Goal: Task Accomplishment & Management: Manage account settings

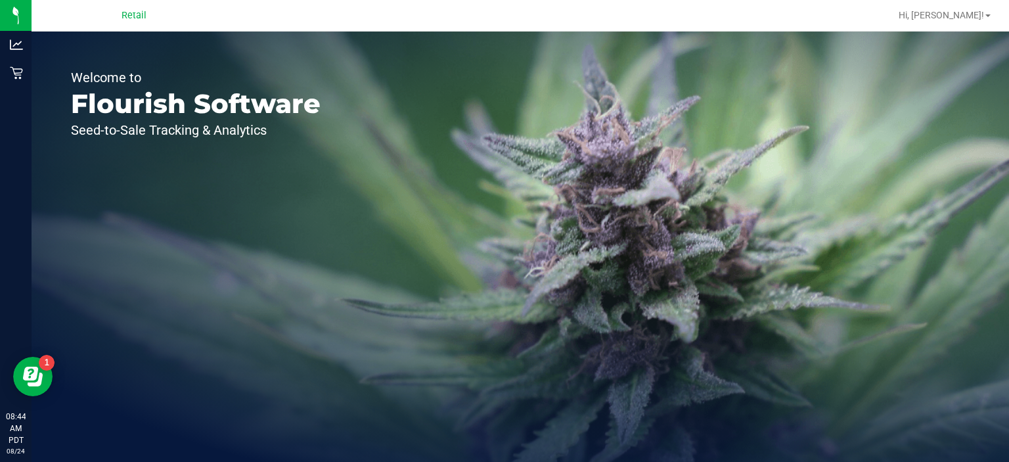
click at [787, 292] on div "Welcome to Flourish Software Seed-to-Sale Tracking & Analytics" at bounding box center [521, 247] width 978 height 430
click at [974, 153] on div "Welcome to Flourish Software Seed-to-Sale Tracking & Analytics" at bounding box center [521, 247] width 978 height 430
click at [1004, 204] on div "Welcome to Flourish Software Seed-to-Sale Tracking & Analytics" at bounding box center [521, 247] width 978 height 430
click at [1009, 300] on div "Welcome to Flourish Software Seed-to-Sale Tracking & Analytics" at bounding box center [521, 247] width 978 height 430
click at [1009, 204] on div "Welcome to Flourish Software Seed-to-Sale Tracking & Analytics" at bounding box center [521, 247] width 978 height 430
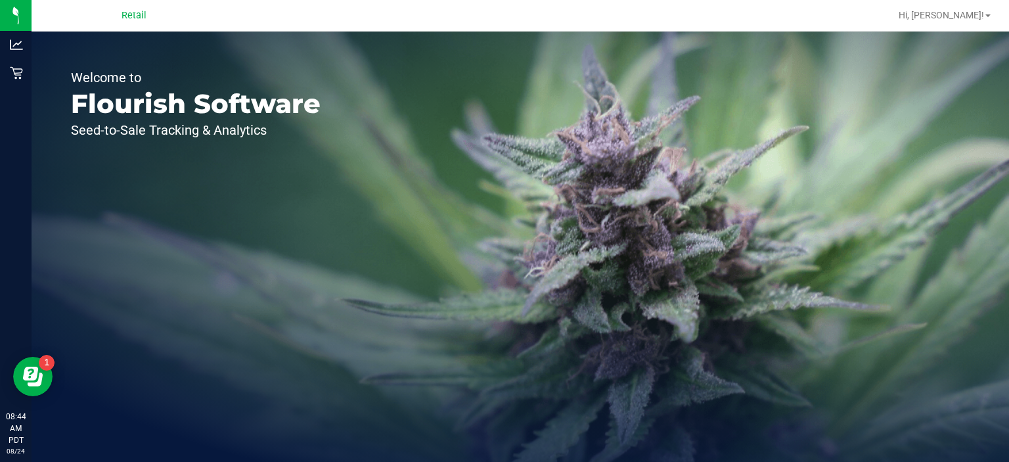
click at [1008, 300] on div "Welcome to Flourish Software Seed-to-Sale Tracking & Analytics" at bounding box center [521, 247] width 978 height 430
click at [1009, 300] on div "Welcome to Flourish Software Seed-to-Sale Tracking & Analytics" at bounding box center [521, 247] width 978 height 430
click at [1009, 319] on div "Welcome to Flourish Software Seed-to-Sale Tracking & Analytics" at bounding box center [521, 247] width 978 height 430
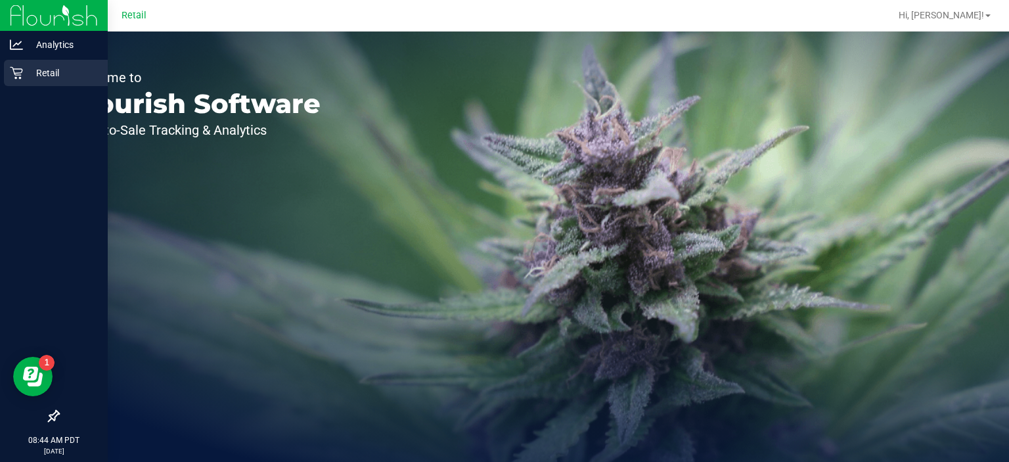
click at [20, 78] on icon at bounding box center [16, 73] width 12 height 12
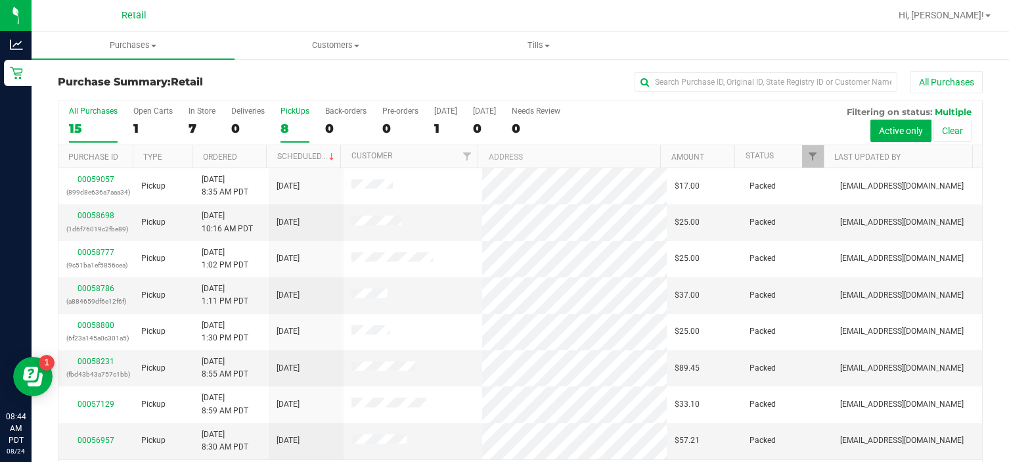
click at [300, 113] on div "PickUps" at bounding box center [295, 110] width 29 height 9
click at [0, 0] on input "PickUps 8" at bounding box center [0, 0] width 0 height 0
click at [358, 45] on span at bounding box center [356, 46] width 5 height 3
click at [549, 43] on span "Tills" at bounding box center [539, 45] width 202 height 12
click at [498, 76] on span "Manage tills" at bounding box center [481, 79] width 89 height 11
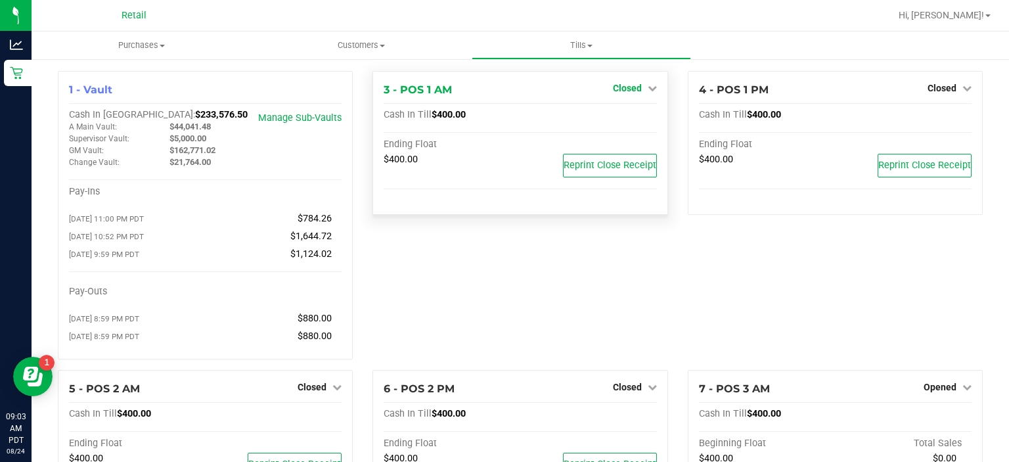
click at [628, 85] on span "Closed" at bounding box center [627, 88] width 29 height 11
click at [620, 116] on link "Open Till" at bounding box center [627, 115] width 35 height 11
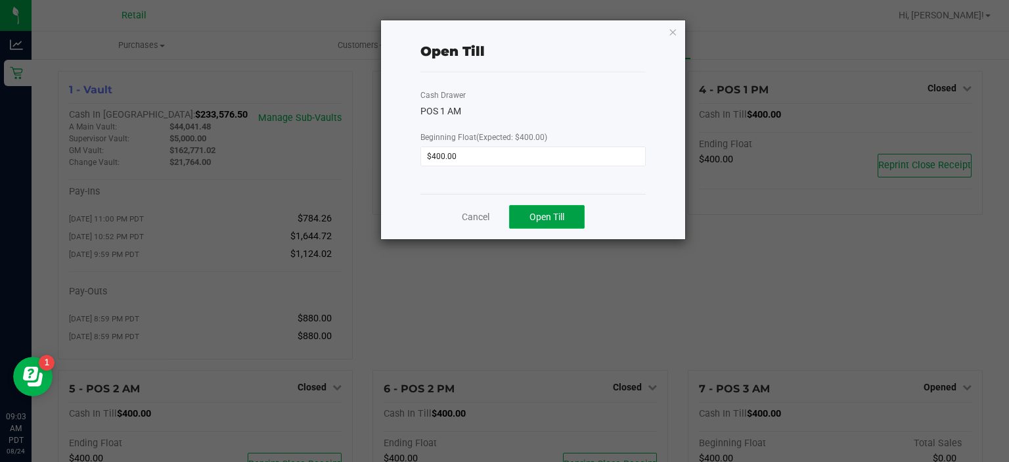
click at [551, 218] on span "Open Till" at bounding box center [547, 217] width 35 height 11
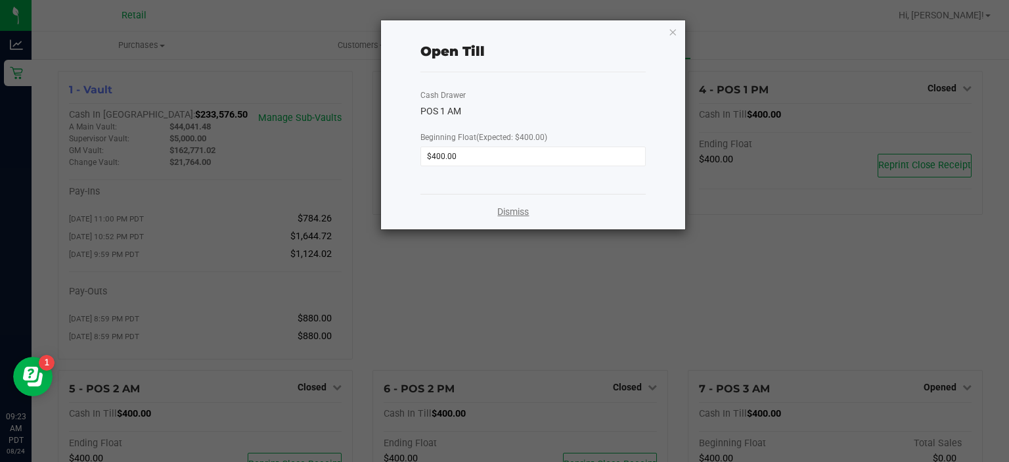
click at [523, 212] on link "Dismiss" at bounding box center [513, 212] width 32 height 14
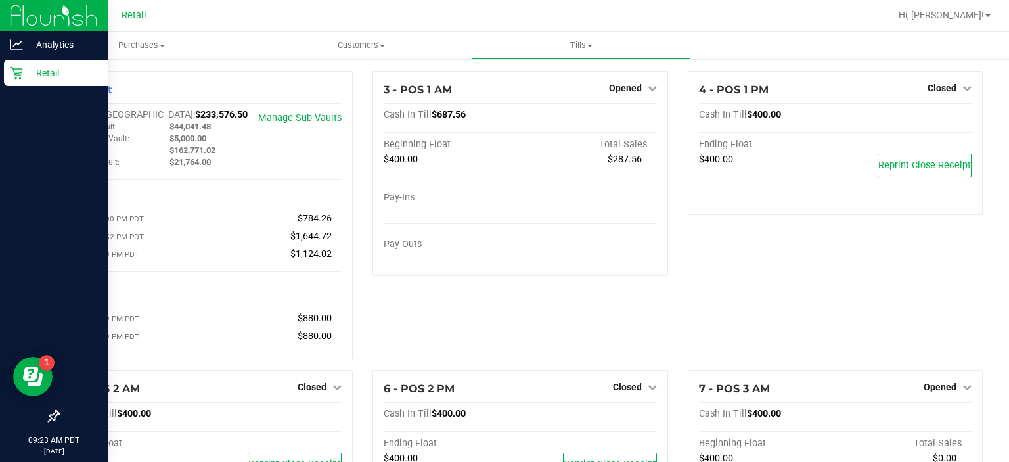
click at [18, 82] on div "Retail" at bounding box center [56, 73] width 104 height 26
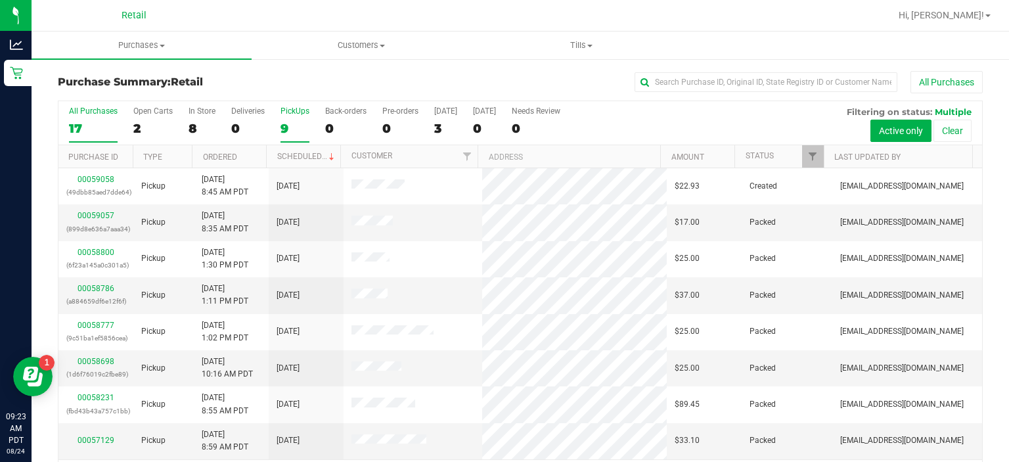
click at [301, 114] on div "PickUps" at bounding box center [295, 110] width 29 height 9
click at [0, 0] on input "PickUps 9" at bounding box center [0, 0] width 0 height 0
click at [101, 219] on div "00059058 (49dbb85aed7dde64)" at bounding box center [95, 222] width 59 height 25
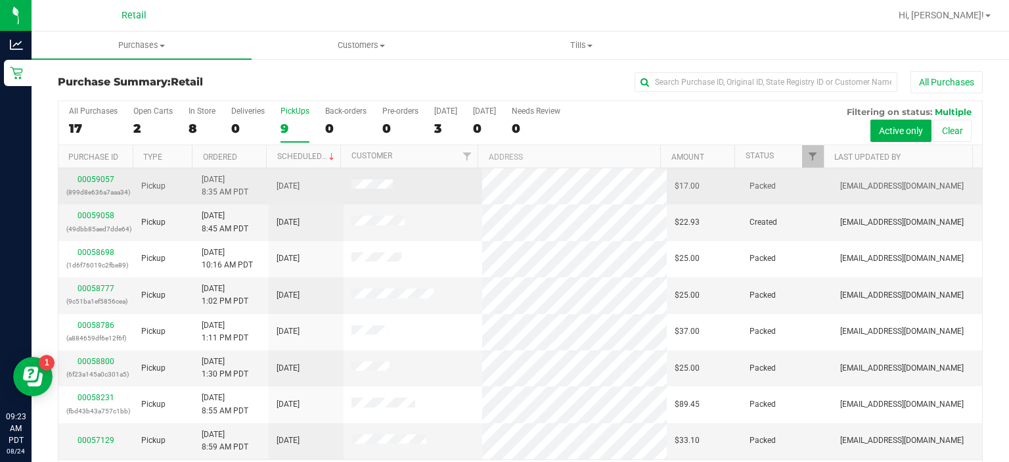
click at [108, 198] on td "00059057 (899d8e636a7aaa34)" at bounding box center [95, 186] width 75 height 36
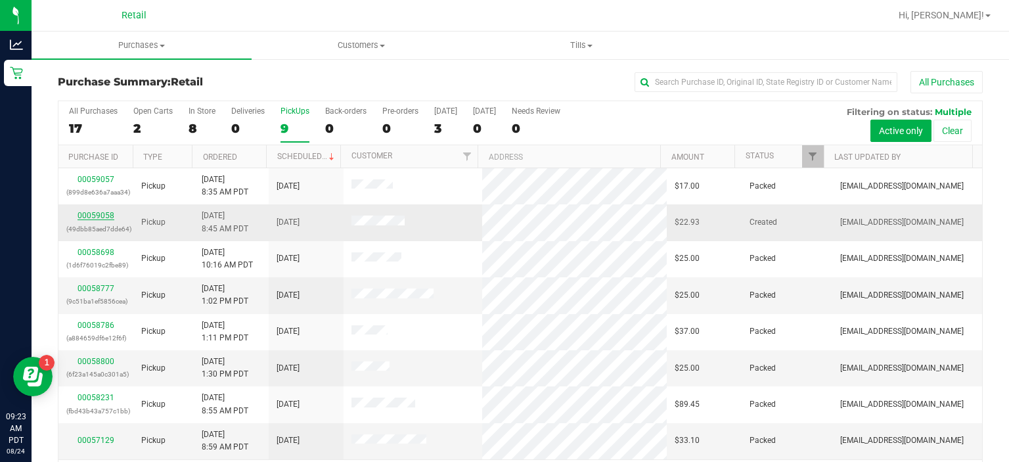
click at [108, 214] on link "00059058" at bounding box center [96, 215] width 37 height 9
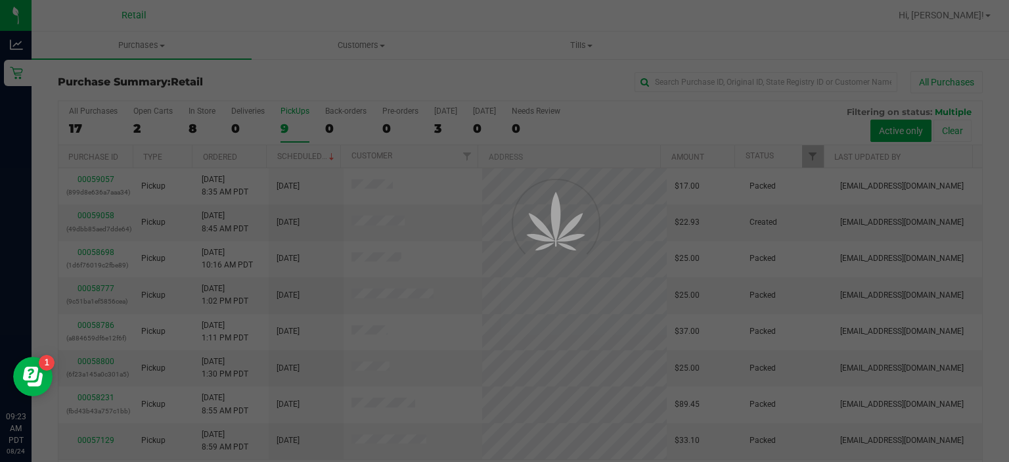
click at [104, 212] on div at bounding box center [504, 231] width 1009 height 462
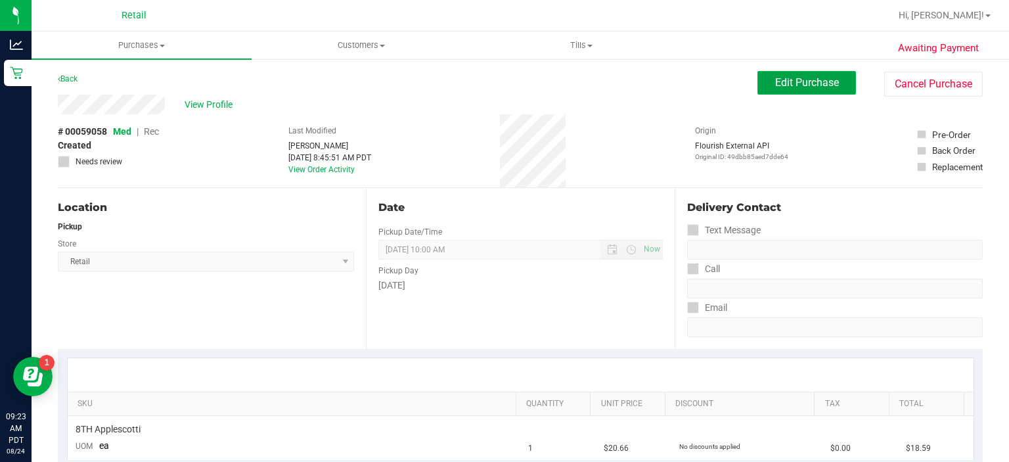
click at [787, 81] on span "Edit Purchase" at bounding box center [807, 82] width 64 height 12
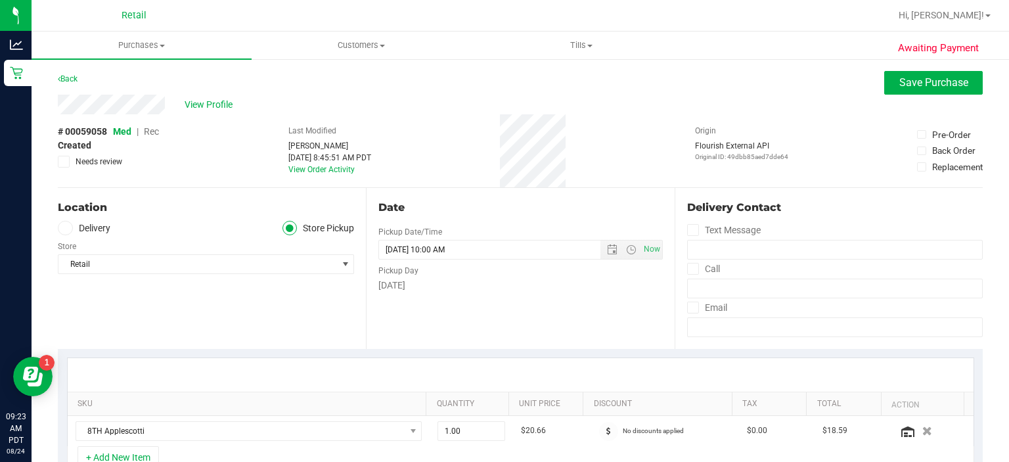
click at [147, 129] on span "Rec" at bounding box center [151, 131] width 15 height 11
click at [911, 77] on span "Save Purchase" at bounding box center [934, 82] width 69 height 12
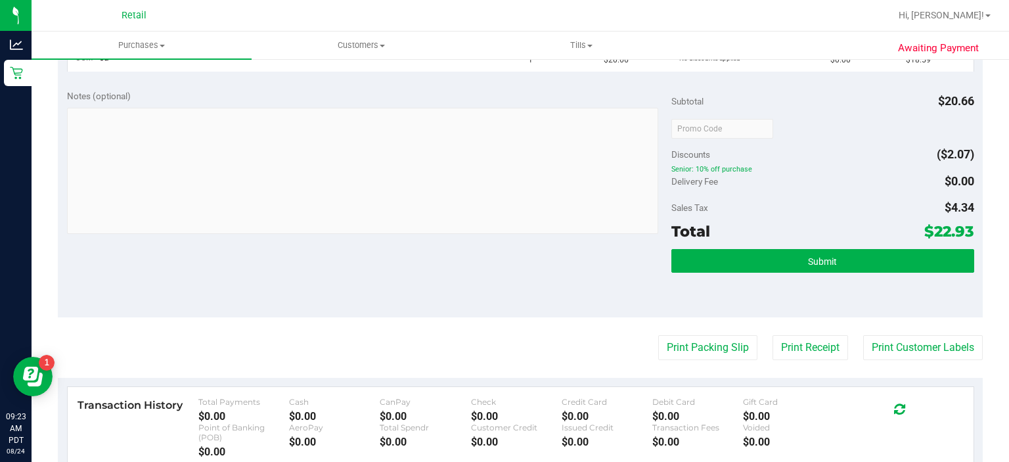
scroll to position [390, 0]
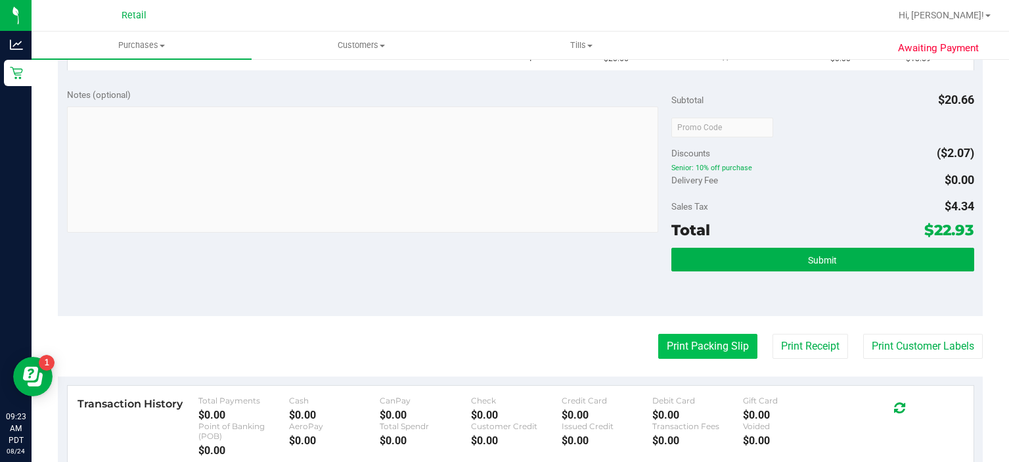
click at [688, 348] on button "Print Packing Slip" at bounding box center [707, 346] width 99 height 25
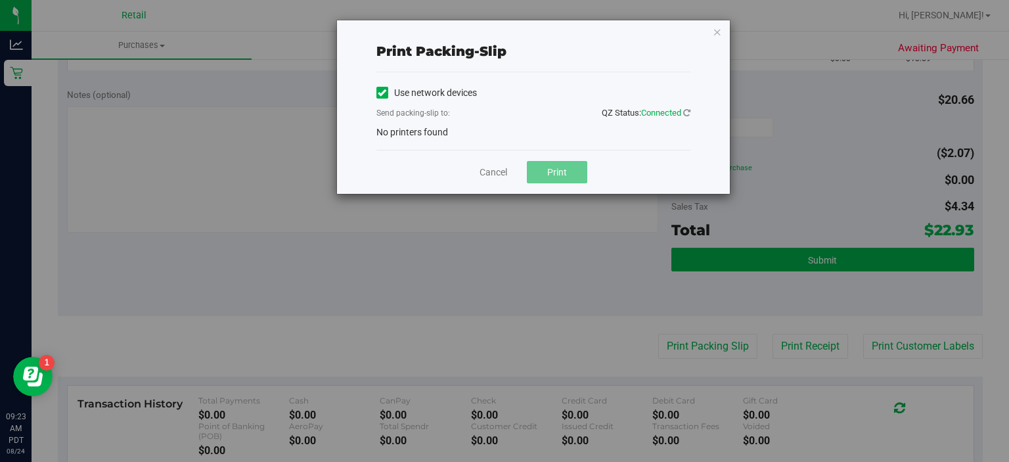
click at [381, 93] on icon at bounding box center [382, 93] width 9 height 0
click at [0, 0] on input "Use network devices" at bounding box center [0, 0] width 0 height 0
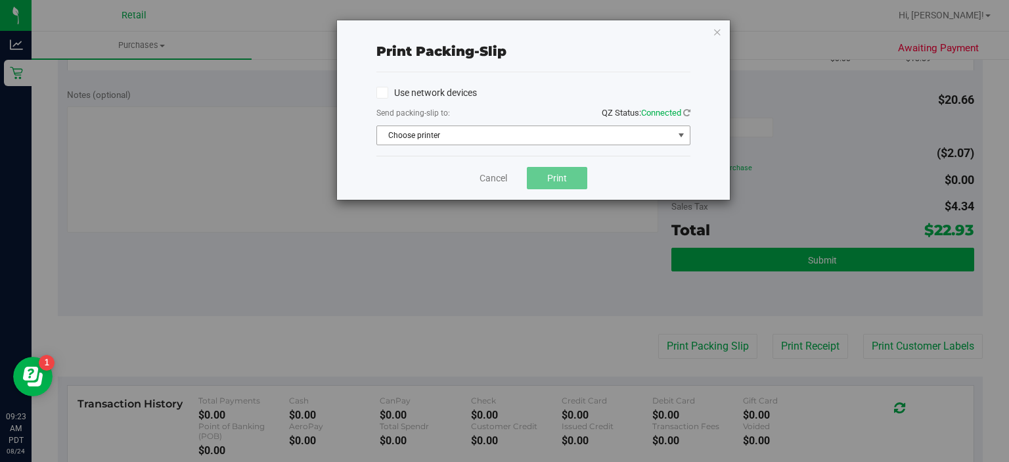
click at [681, 137] on span "select" at bounding box center [681, 135] width 11 height 11
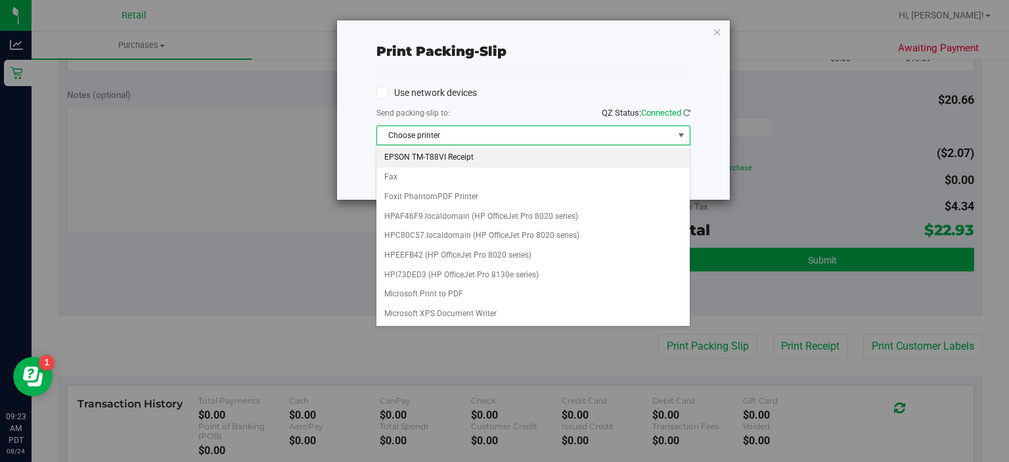
click at [434, 157] on li "EPSON TM-T88VI Receipt" at bounding box center [533, 158] width 313 height 20
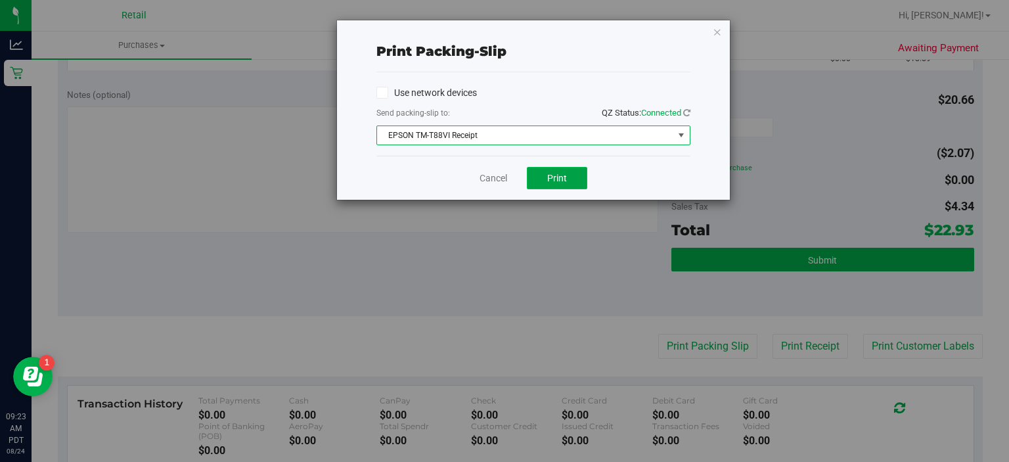
click at [555, 179] on span "Print" at bounding box center [557, 178] width 20 height 11
click at [498, 176] on link "Cancel" at bounding box center [494, 179] width 28 height 14
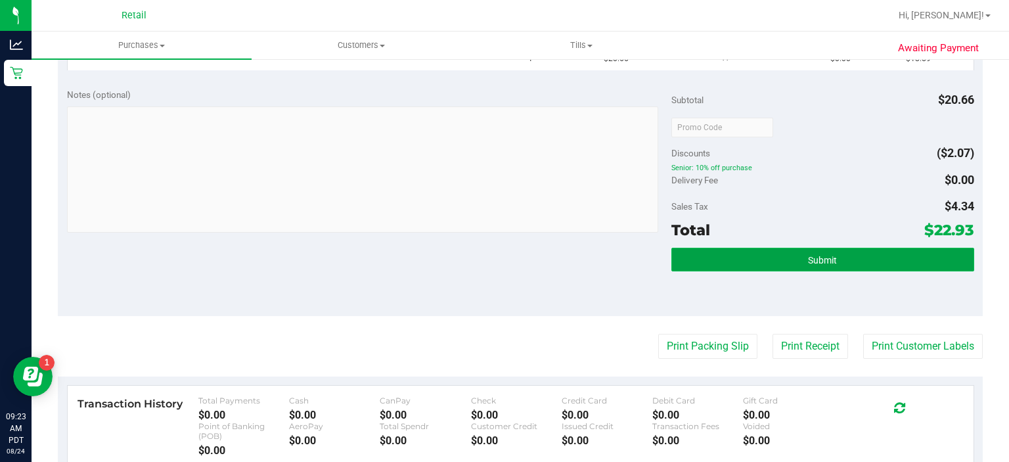
click at [818, 260] on span "Submit" at bounding box center [822, 260] width 29 height 11
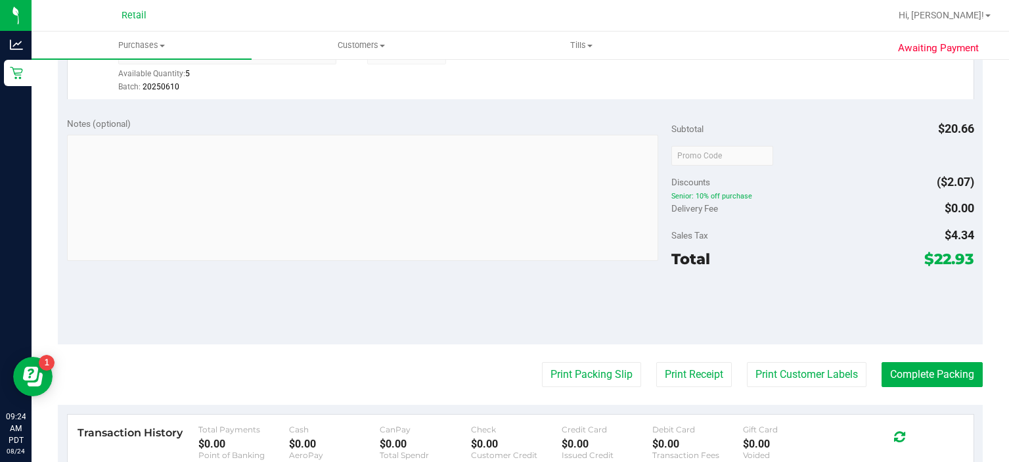
scroll to position [486, 0]
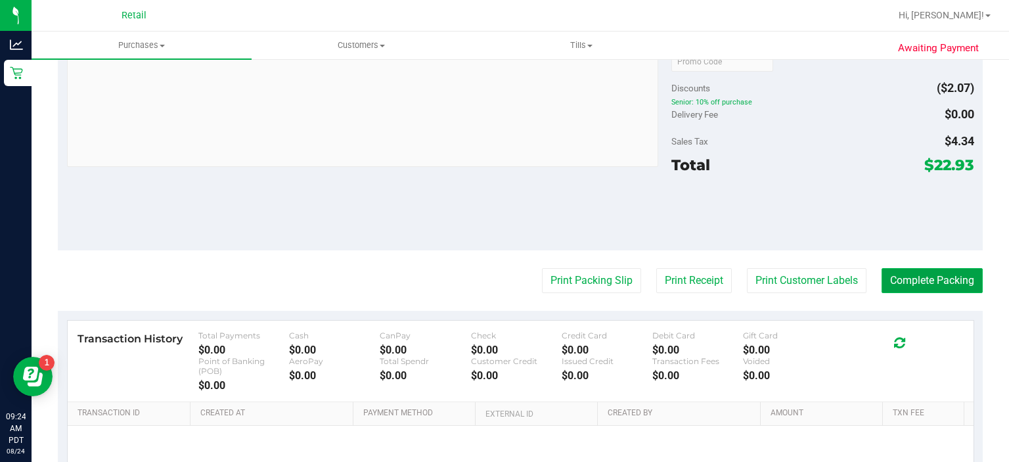
click at [924, 283] on button "Complete Packing" at bounding box center [932, 280] width 101 height 25
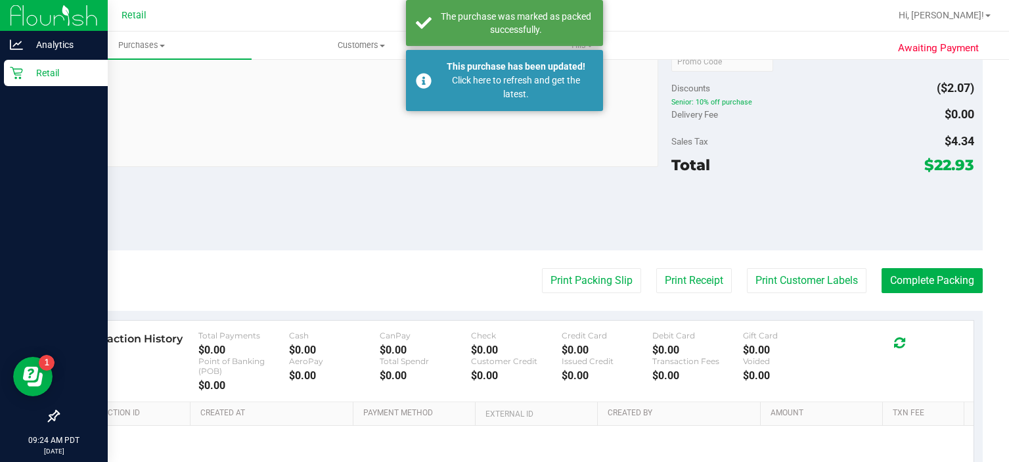
click at [18, 76] on icon at bounding box center [16, 72] width 13 height 13
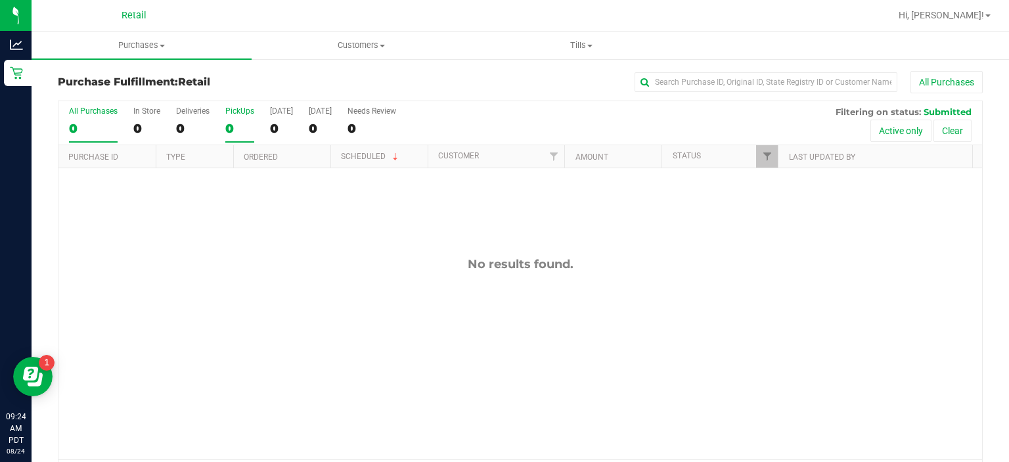
click at [242, 107] on div "PickUps" at bounding box center [239, 110] width 29 height 9
click at [0, 0] on input "PickUps 0" at bounding box center [0, 0] width 0 height 0
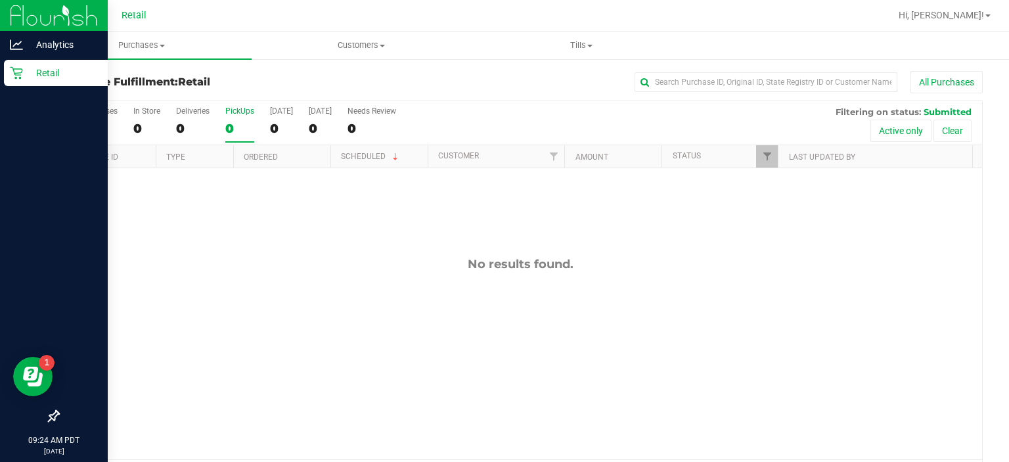
click at [16, 83] on div "Retail" at bounding box center [56, 73] width 104 height 26
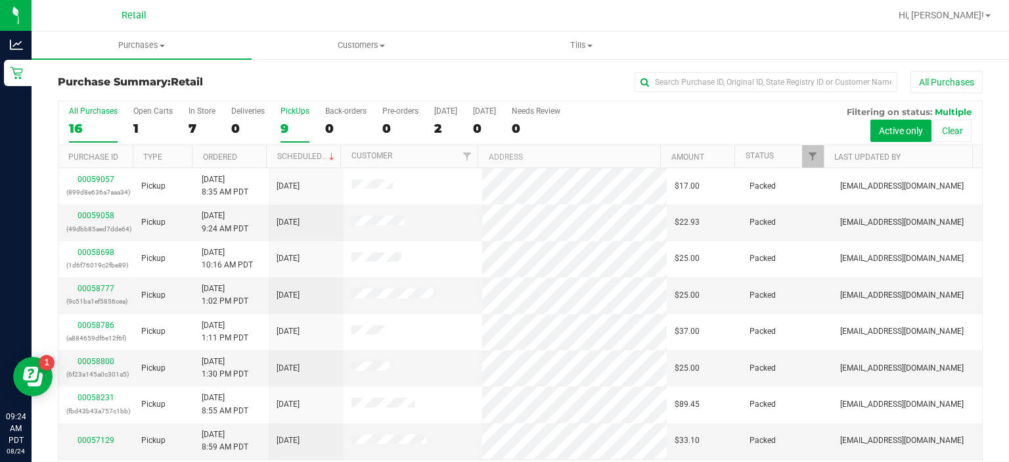
click at [299, 108] on div "PickUps" at bounding box center [295, 110] width 29 height 9
click at [0, 0] on input "PickUps 9" at bounding box center [0, 0] width 0 height 0
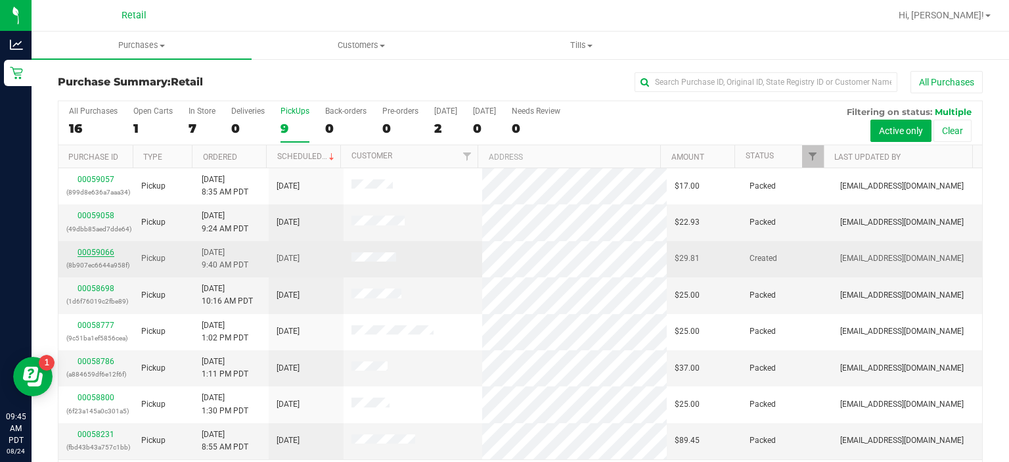
click at [103, 253] on link "00059066" at bounding box center [96, 252] width 37 height 9
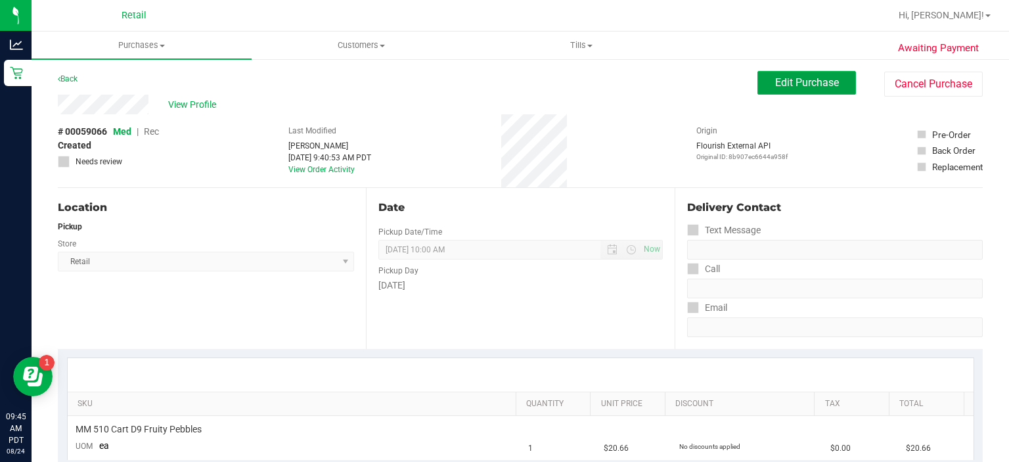
click at [792, 84] on span "Edit Purchase" at bounding box center [807, 82] width 64 height 12
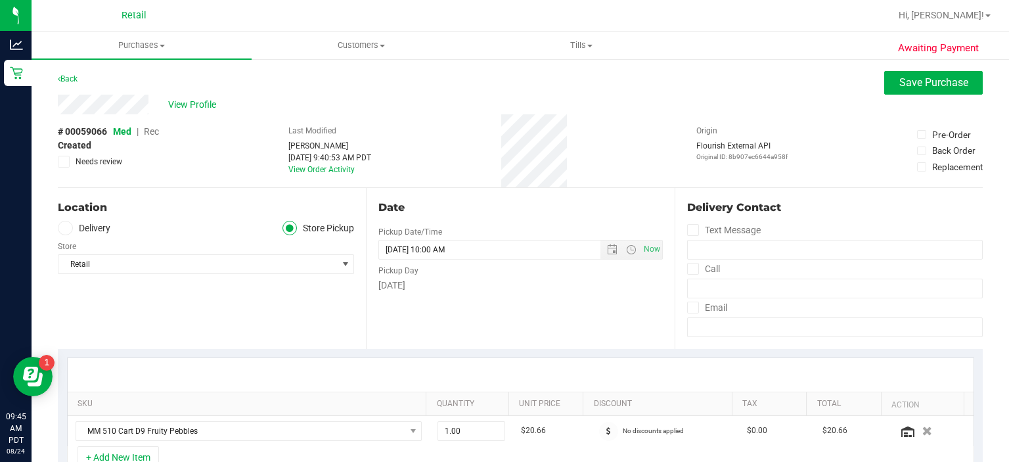
click at [152, 135] on span "Rec" at bounding box center [151, 131] width 15 height 11
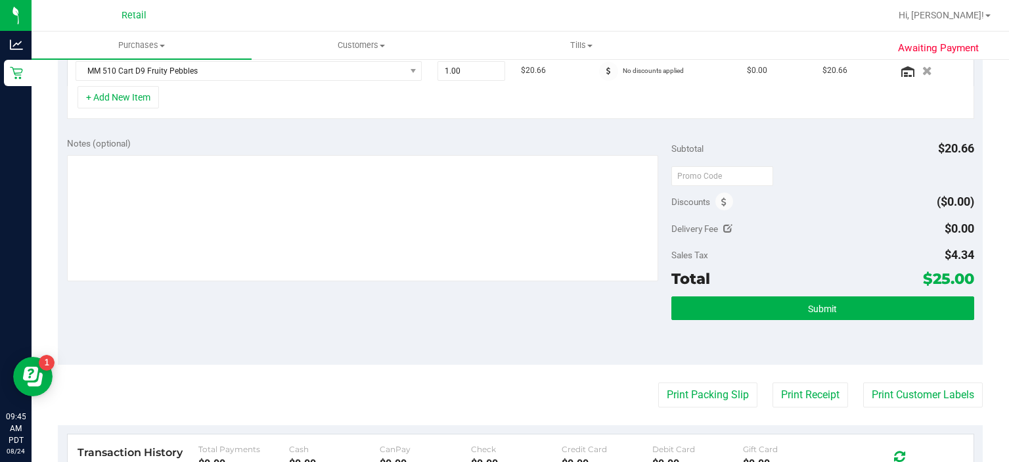
scroll to position [436, 0]
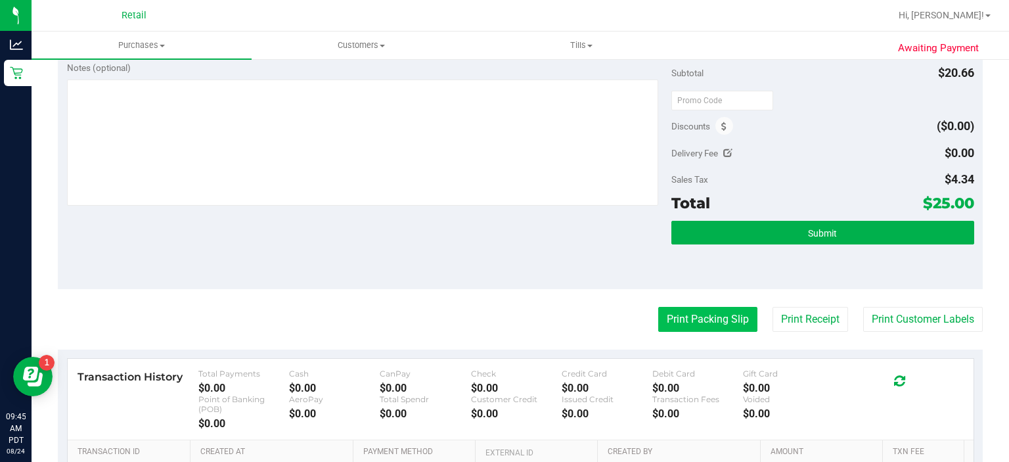
click at [682, 322] on button "Print Packing Slip" at bounding box center [707, 319] width 99 height 25
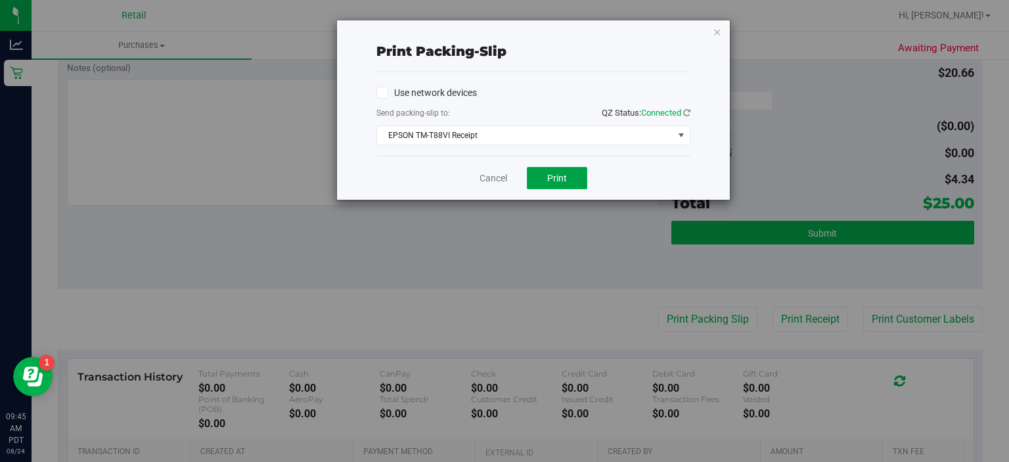
click at [557, 175] on span "Print" at bounding box center [557, 178] width 20 height 11
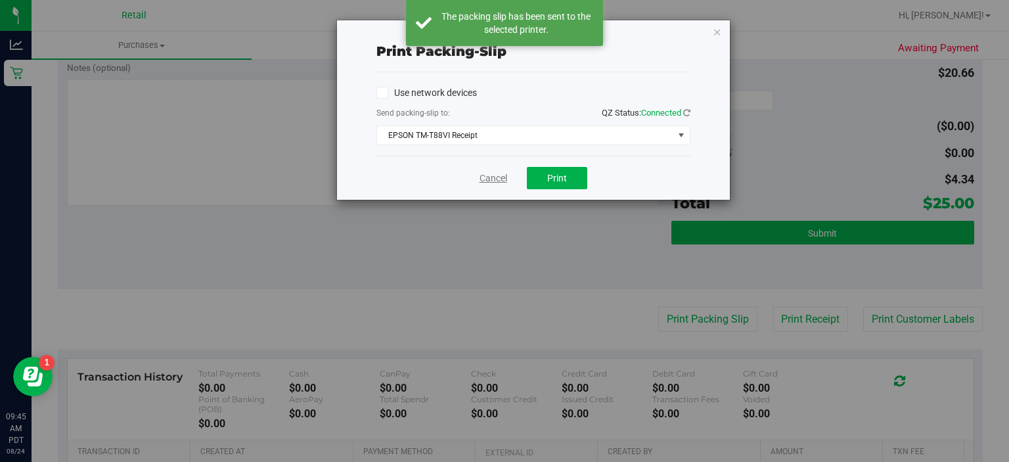
click at [484, 177] on link "Cancel" at bounding box center [494, 179] width 28 height 14
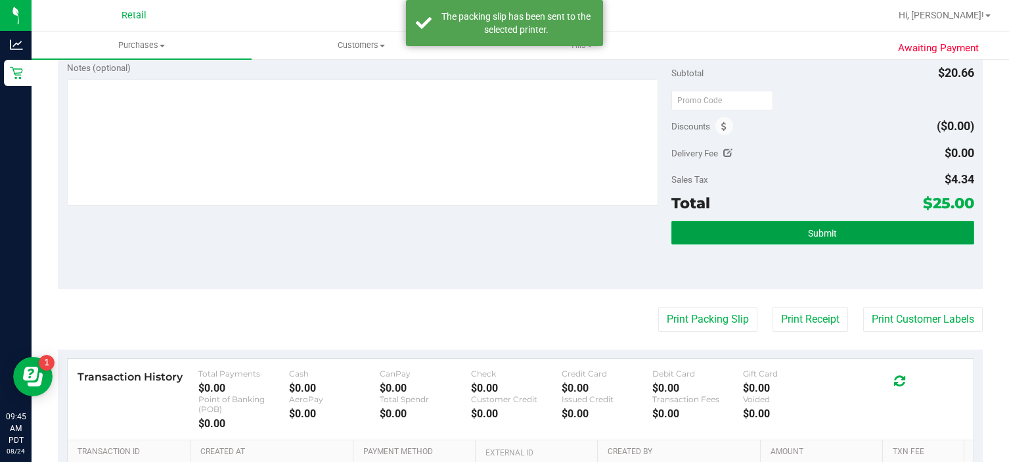
click at [811, 232] on span "Submit" at bounding box center [822, 233] width 29 height 11
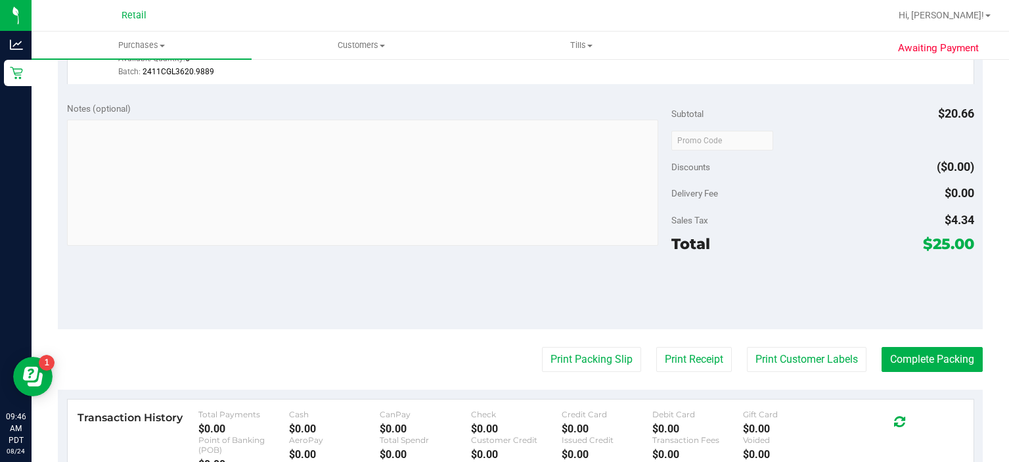
scroll to position [395, 0]
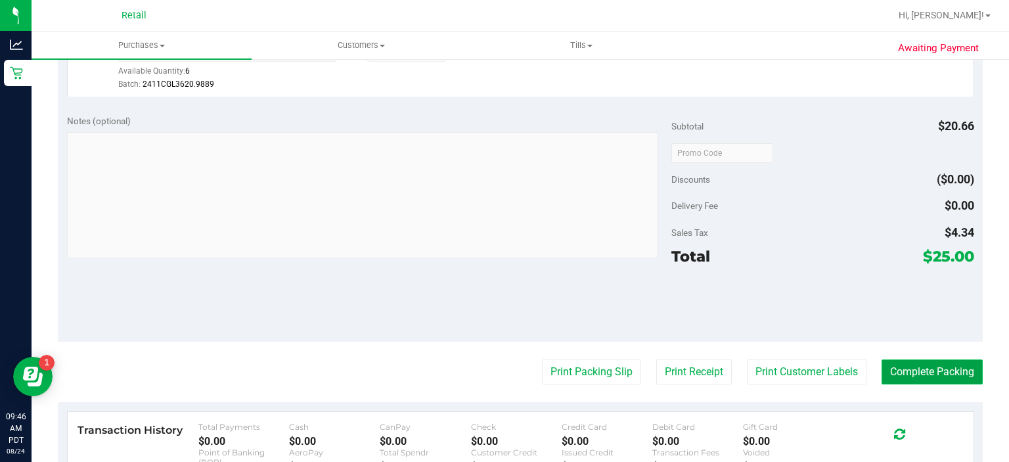
click at [944, 367] on button "Complete Packing" at bounding box center [932, 371] width 101 height 25
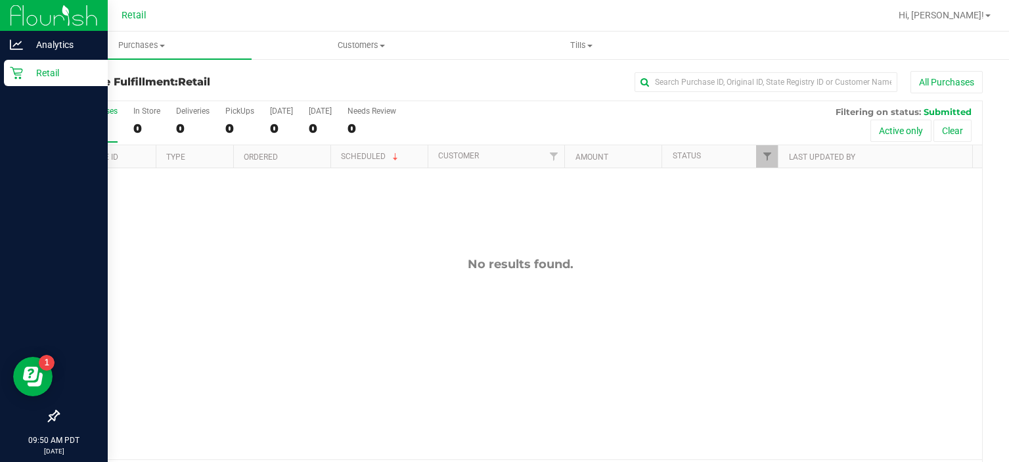
click at [2, 74] on link "Retail" at bounding box center [54, 74] width 108 height 28
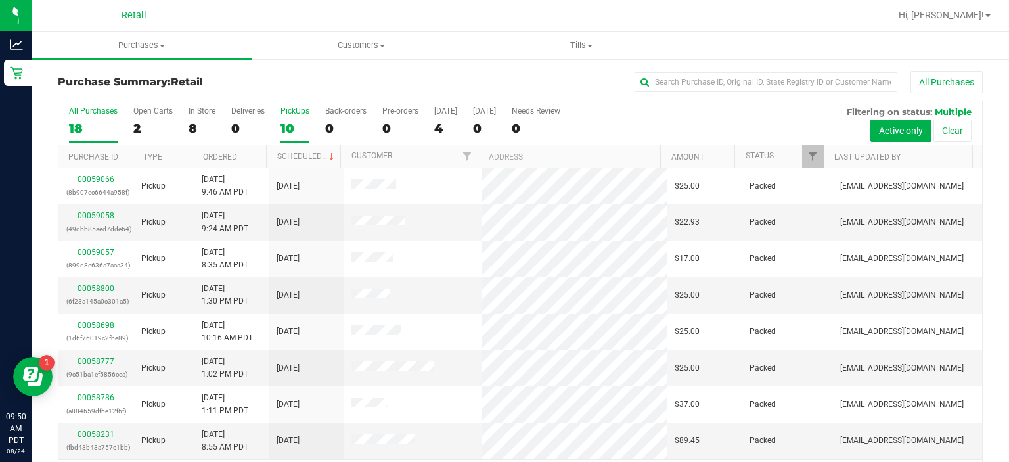
click at [299, 110] on div "PickUps" at bounding box center [295, 110] width 29 height 9
click at [0, 0] on input "PickUps 10" at bounding box center [0, 0] width 0 height 0
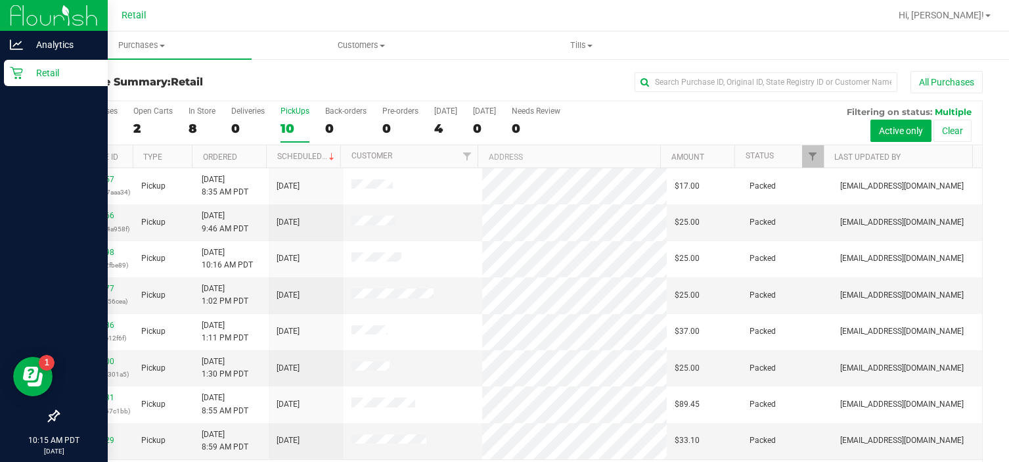
click at [20, 72] on icon at bounding box center [16, 73] width 12 height 12
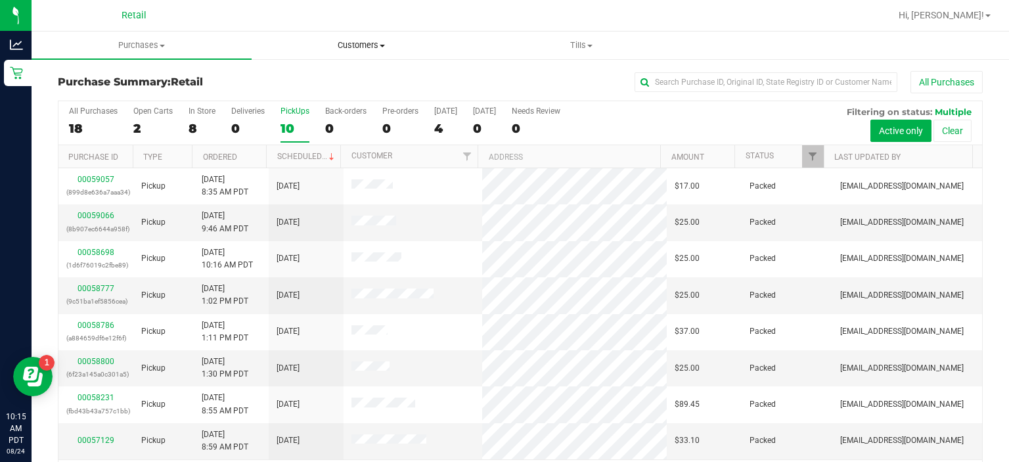
click at [382, 42] on span "Customers" at bounding box center [361, 45] width 219 height 12
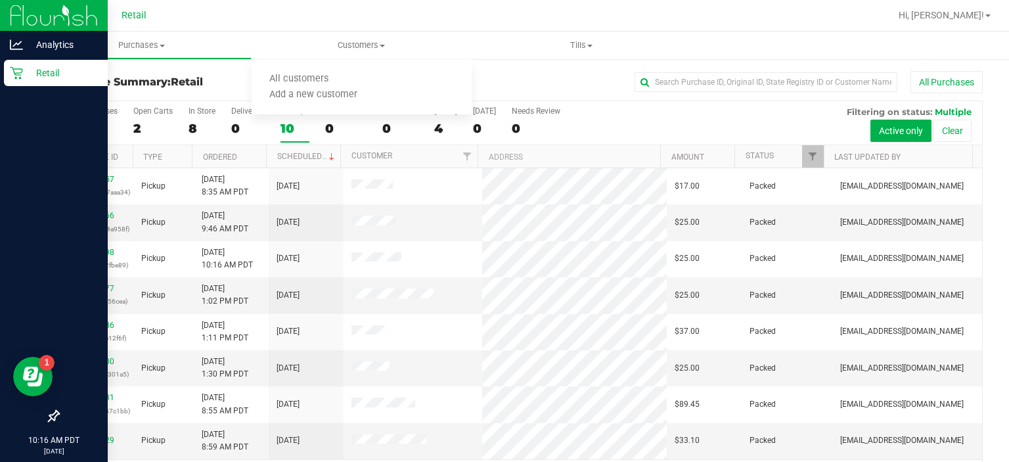
click at [16, 79] on icon at bounding box center [16, 72] width 13 height 13
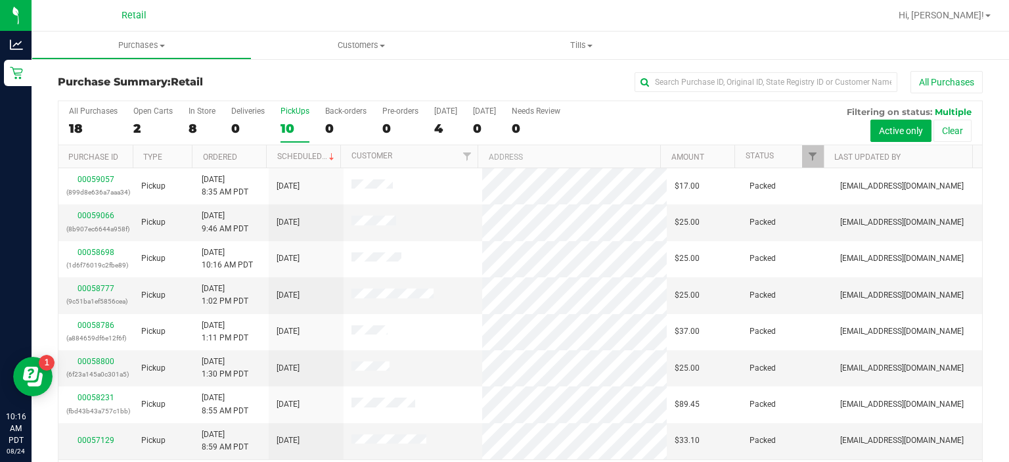
click at [300, 110] on div "PickUps" at bounding box center [295, 110] width 29 height 9
click at [0, 0] on input "PickUps 10" at bounding box center [0, 0] width 0 height 0
click at [375, 44] on span "Customers" at bounding box center [362, 45] width 220 height 12
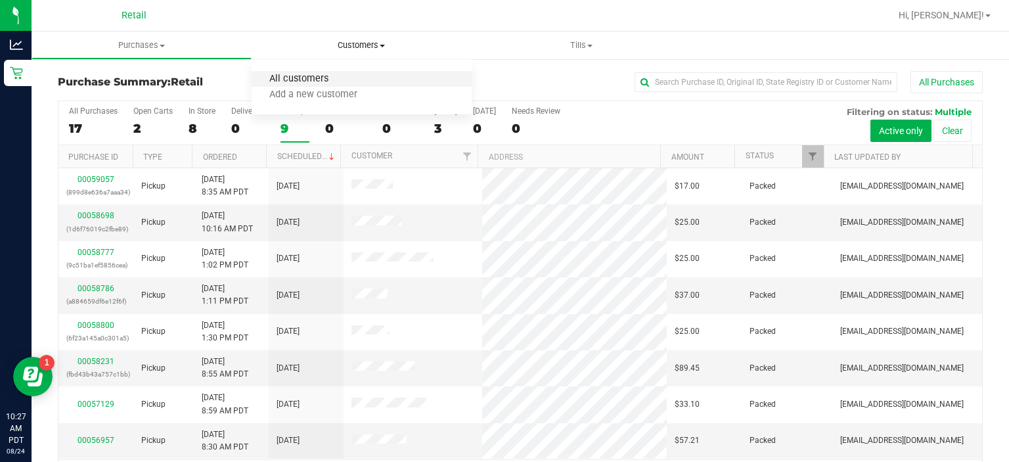
click at [313, 76] on span "All customers" at bounding box center [299, 79] width 95 height 11
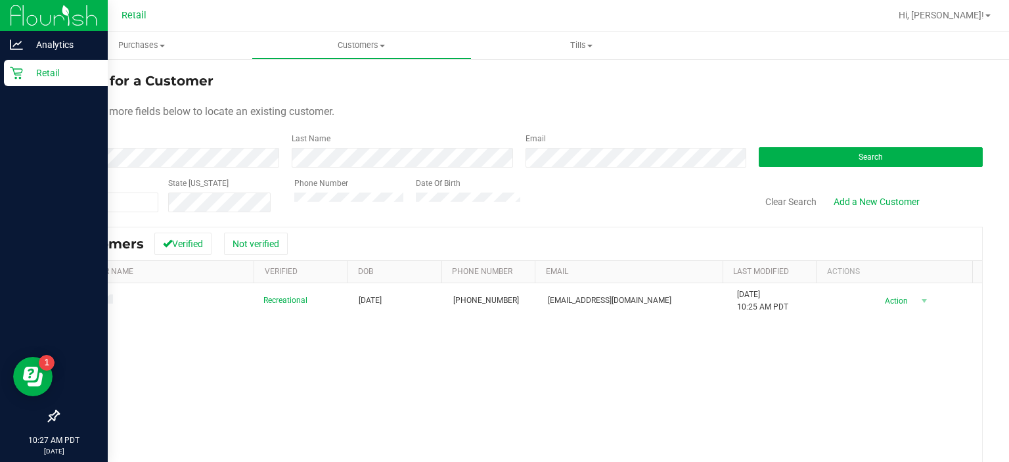
click at [0, 76] on link "Retail" at bounding box center [54, 74] width 108 height 28
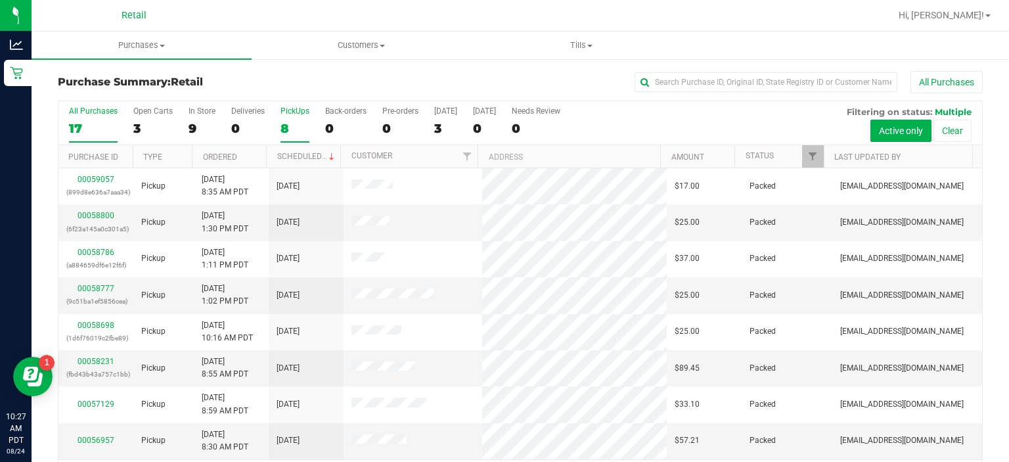
click at [304, 110] on div "PickUps" at bounding box center [295, 110] width 29 height 9
click at [0, 0] on input "PickUps 8" at bounding box center [0, 0] width 0 height 0
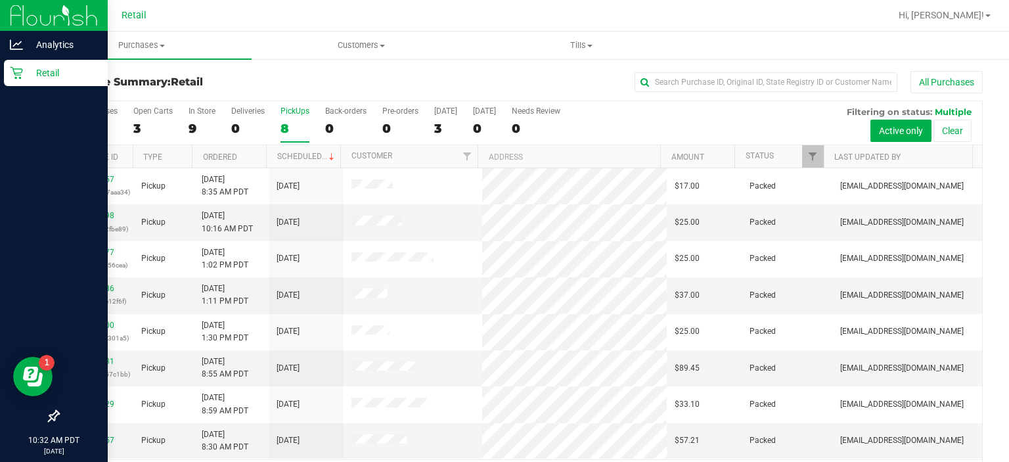
click at [16, 83] on div "Retail" at bounding box center [56, 73] width 104 height 26
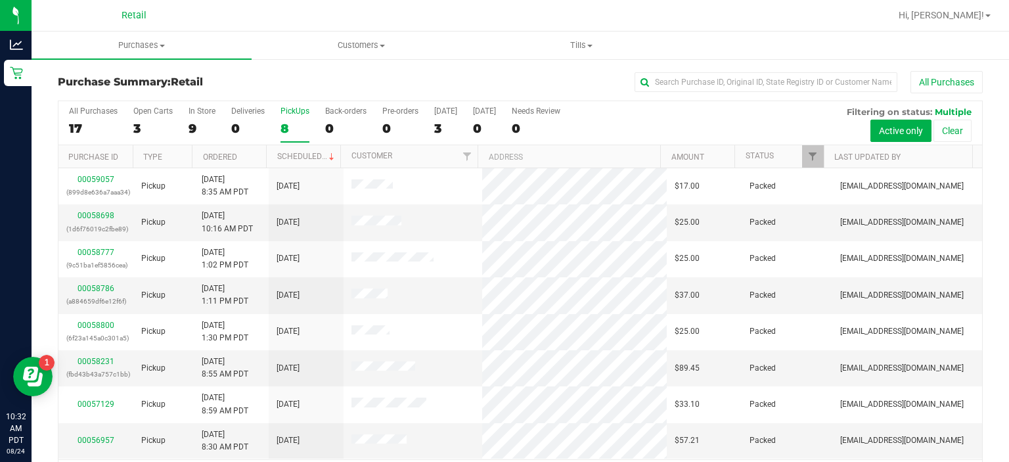
click at [297, 107] on div "PickUps" at bounding box center [295, 110] width 29 height 9
click at [0, 0] on input "PickUps 8" at bounding box center [0, 0] width 0 height 0
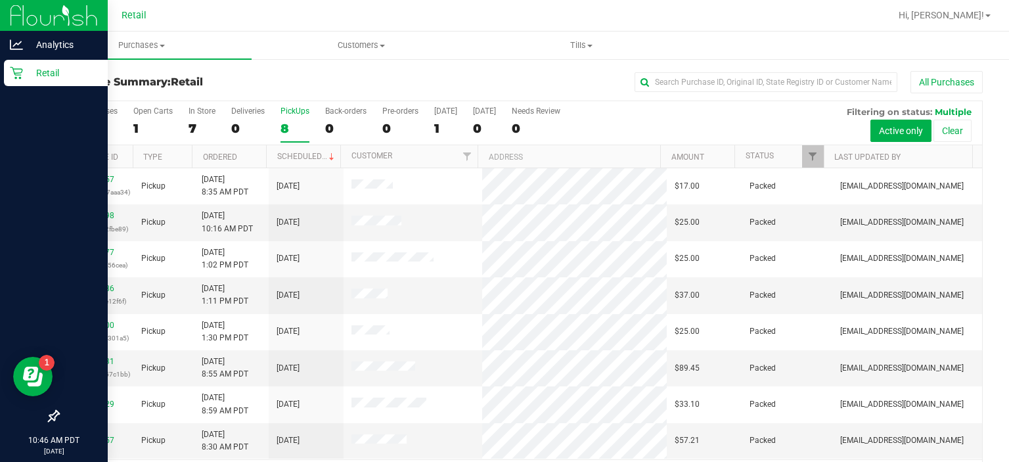
click at [14, 77] on icon at bounding box center [16, 72] width 13 height 13
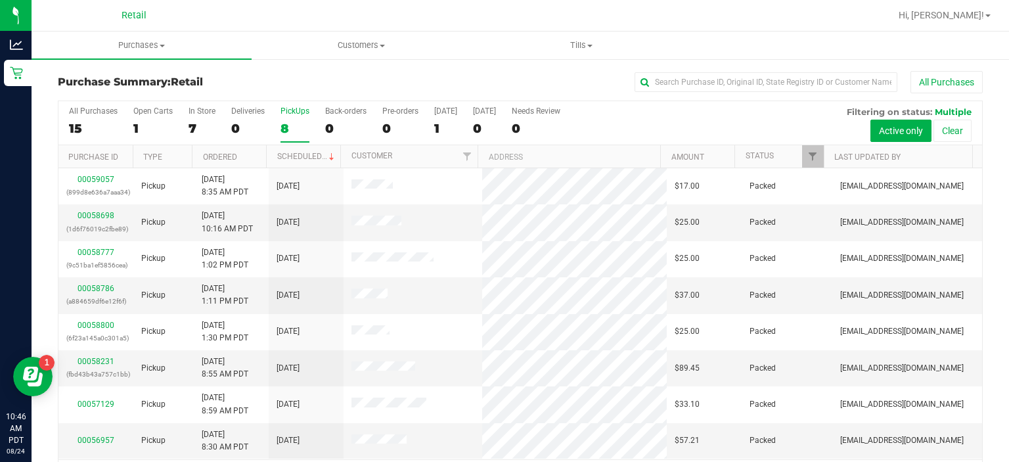
click at [292, 106] on div "PickUps" at bounding box center [295, 110] width 29 height 9
click at [0, 0] on input "PickUps 8" at bounding box center [0, 0] width 0 height 0
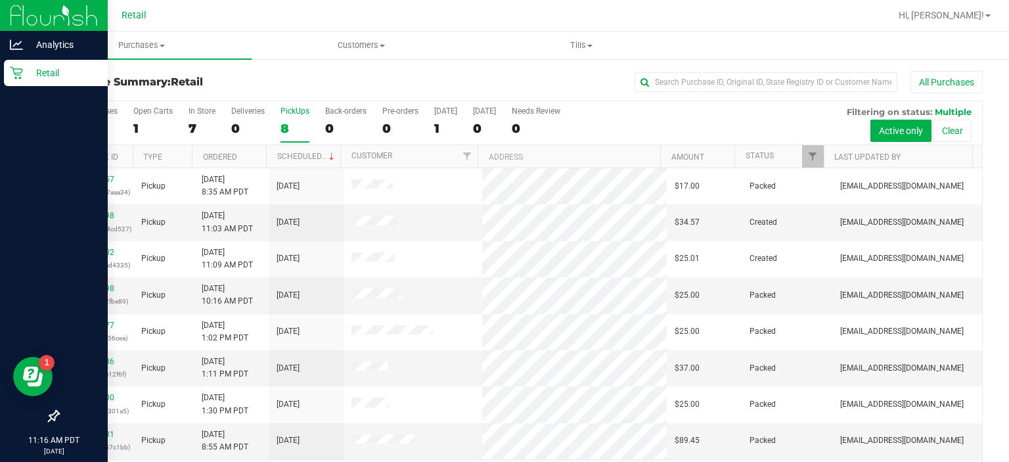
click at [5, 78] on div "Retail" at bounding box center [56, 73] width 104 height 26
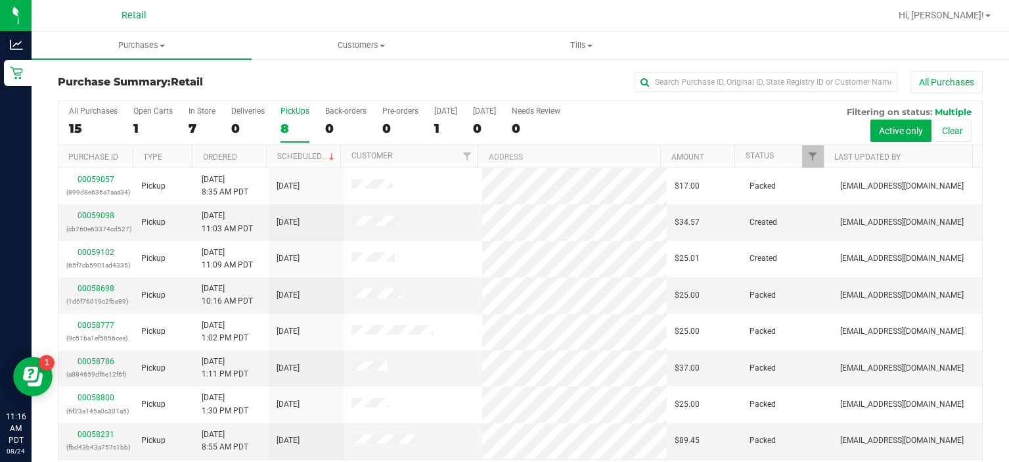
click at [294, 108] on div "PickUps" at bounding box center [295, 110] width 29 height 9
click at [0, 0] on input "PickUps 8" at bounding box center [0, 0] width 0 height 0
click at [99, 213] on link "00059098" at bounding box center [96, 215] width 37 height 9
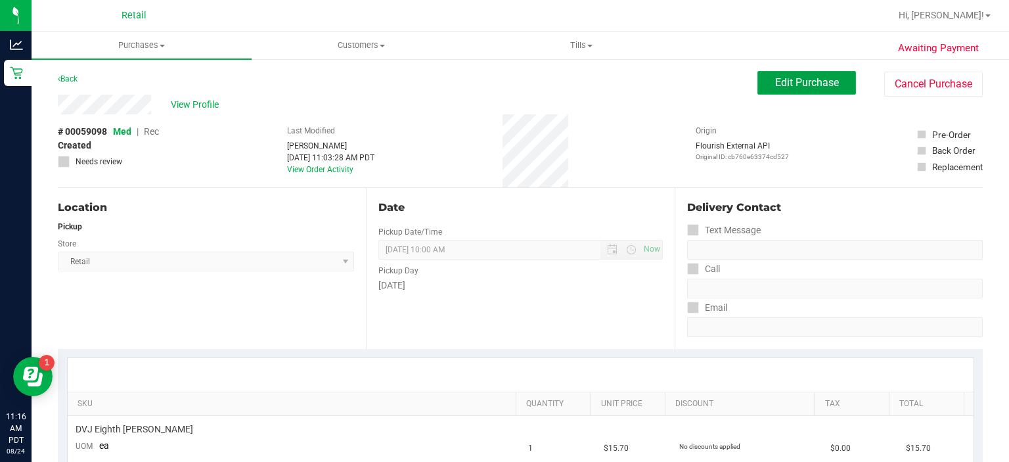
click at [795, 77] on span "Edit Purchase" at bounding box center [807, 82] width 64 height 12
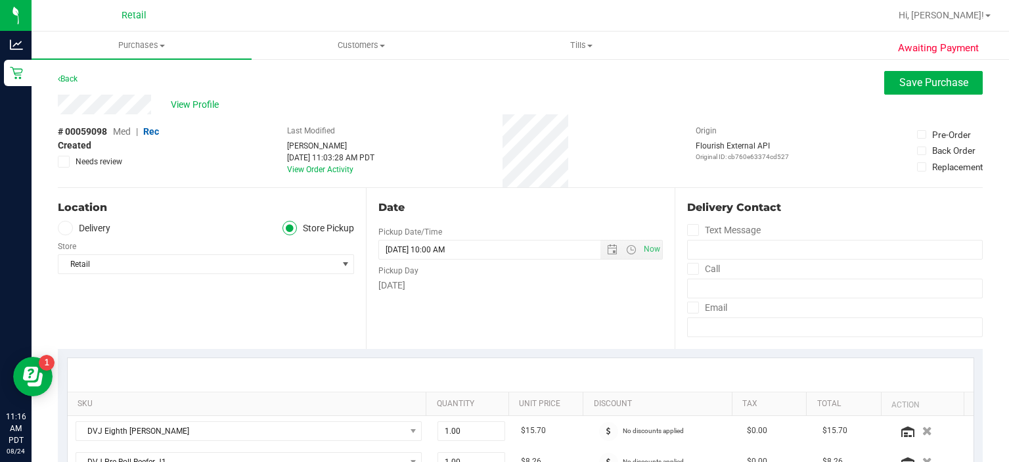
click at [145, 134] on span "Rec" at bounding box center [151, 131] width 16 height 11
click at [904, 88] on span "Save Purchase" at bounding box center [934, 82] width 69 height 12
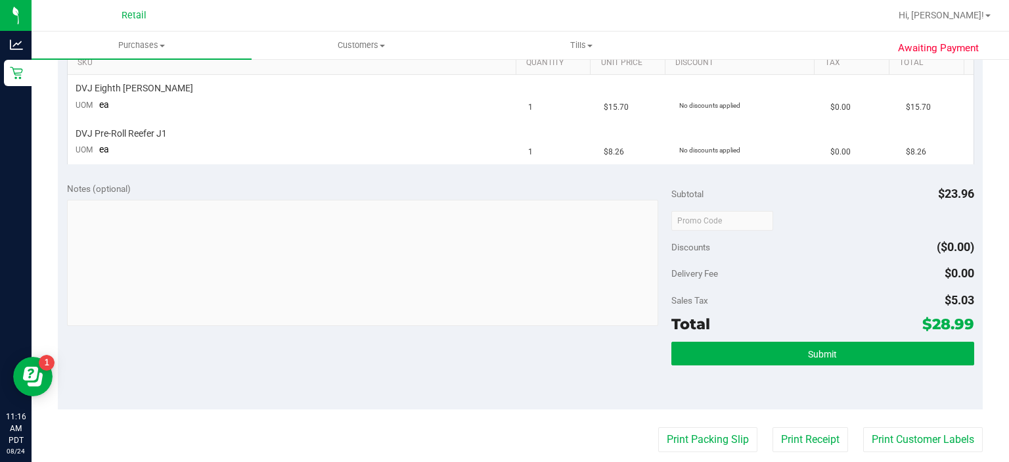
scroll to position [405, 0]
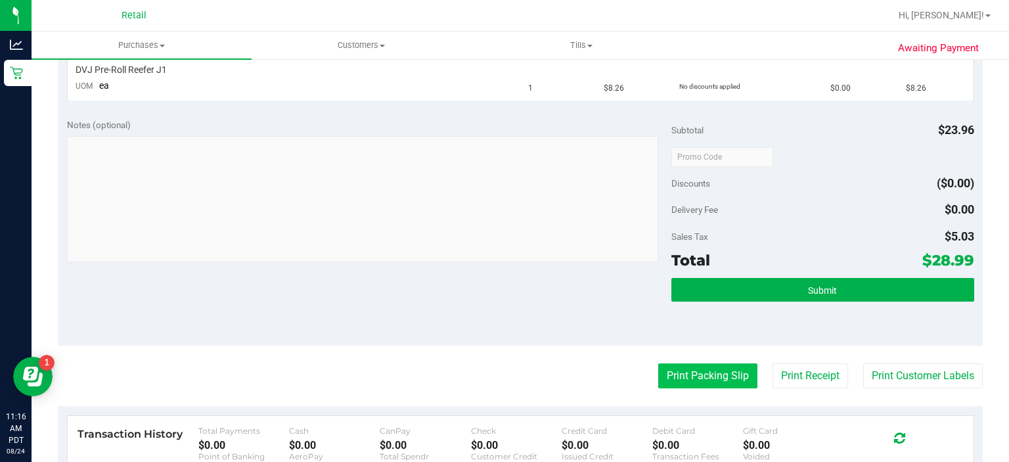
click at [687, 380] on button "Print Packing Slip" at bounding box center [707, 375] width 99 height 25
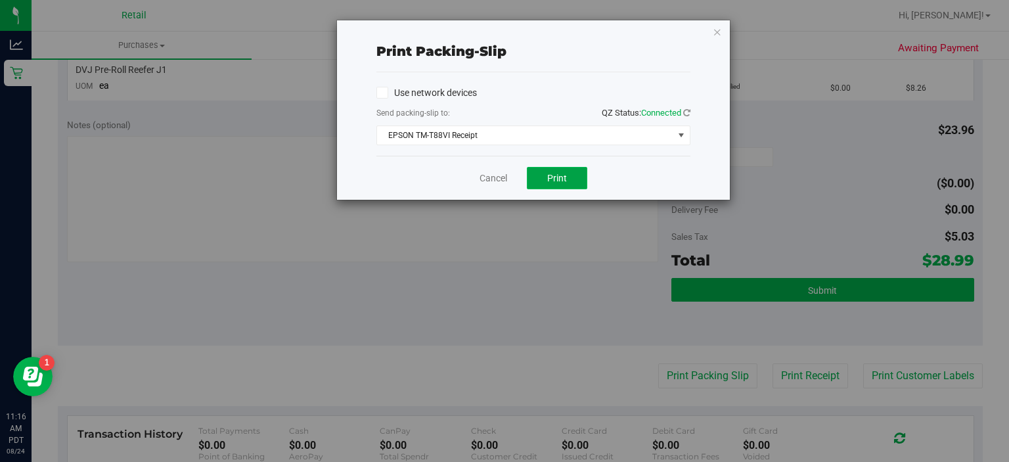
click at [552, 171] on button "Print" at bounding box center [557, 178] width 60 height 22
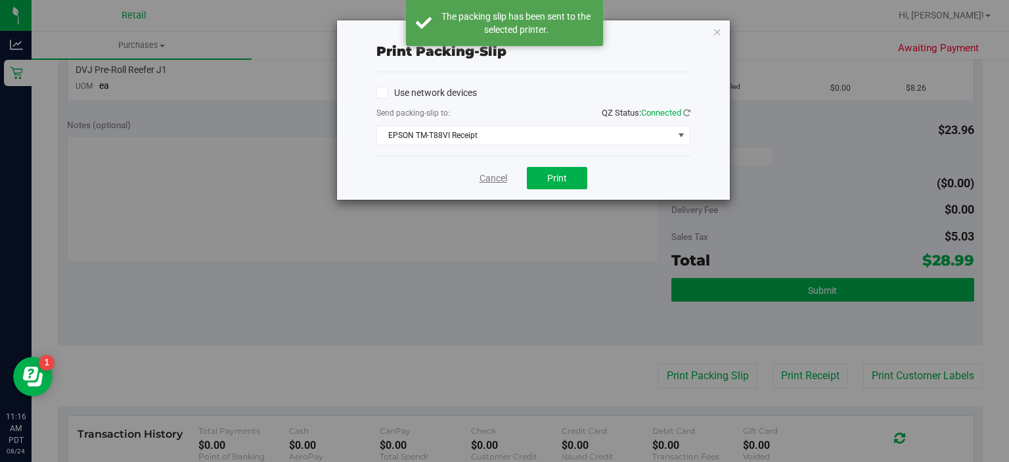
click at [489, 179] on link "Cancel" at bounding box center [494, 179] width 28 height 14
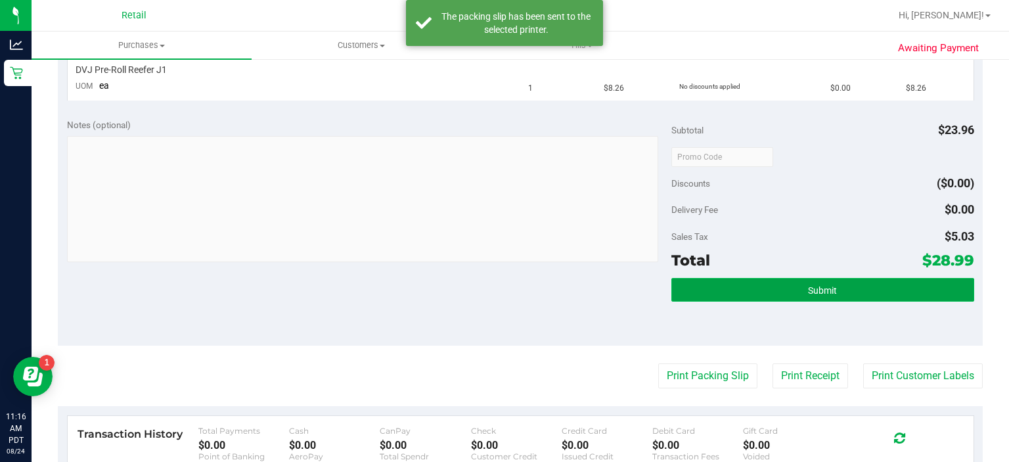
click at [810, 288] on span "Submit" at bounding box center [822, 290] width 29 height 11
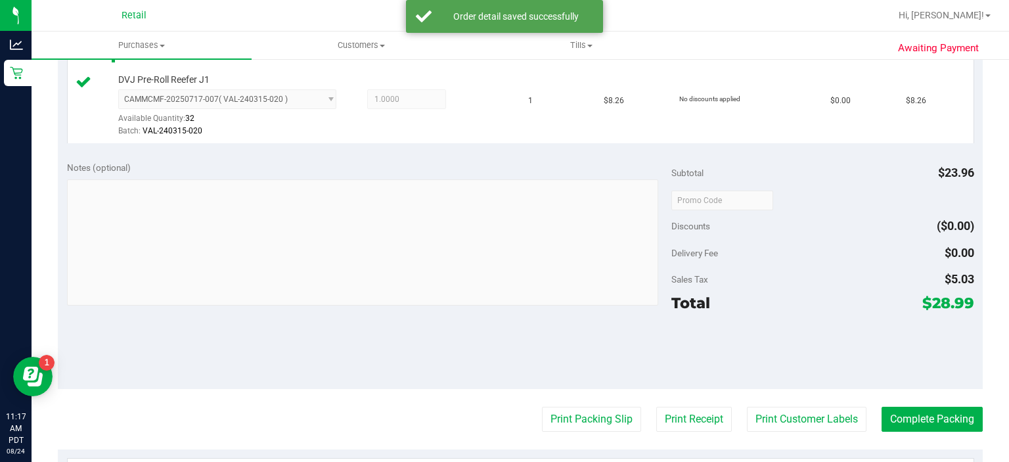
scroll to position [444, 0]
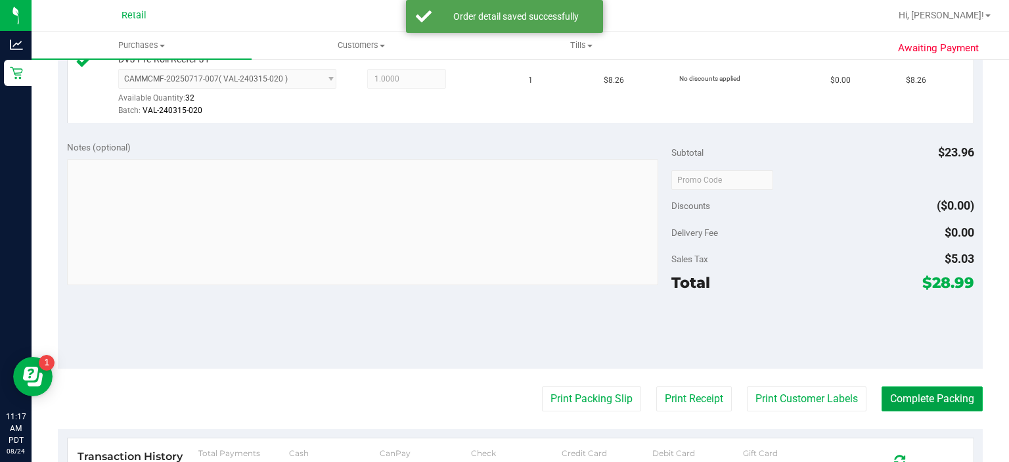
click at [934, 390] on button "Complete Packing" at bounding box center [932, 398] width 101 height 25
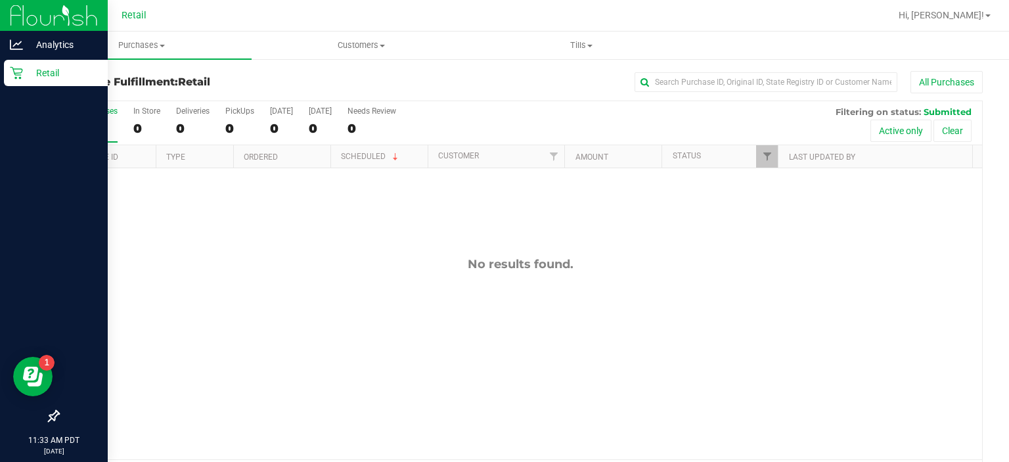
click at [10, 74] on icon at bounding box center [16, 72] width 13 height 13
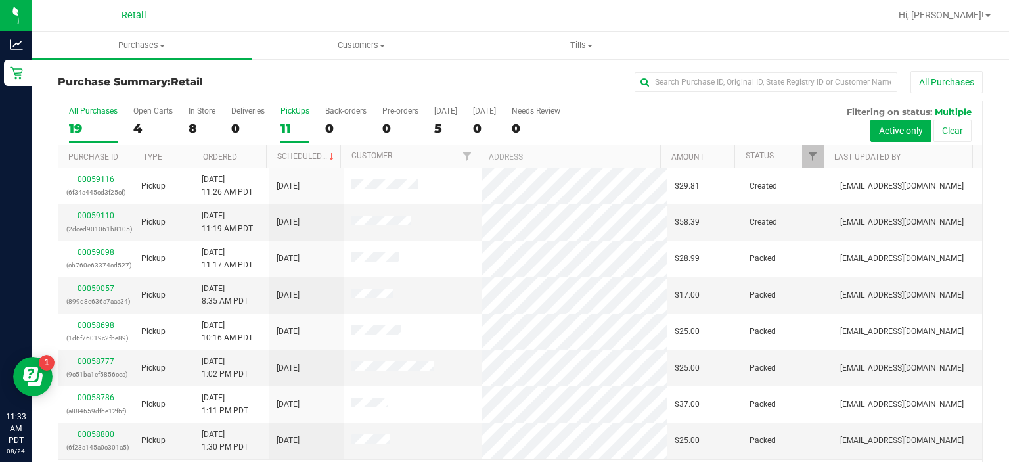
click at [294, 108] on div "PickUps" at bounding box center [295, 110] width 29 height 9
click at [0, 0] on input "PickUps 11" at bounding box center [0, 0] width 0 height 0
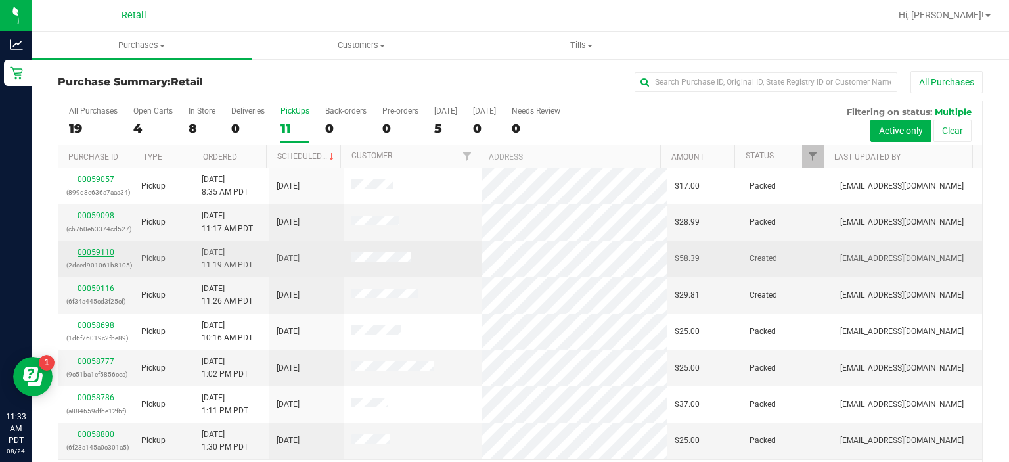
click at [101, 248] on link "00059110" at bounding box center [96, 252] width 37 height 9
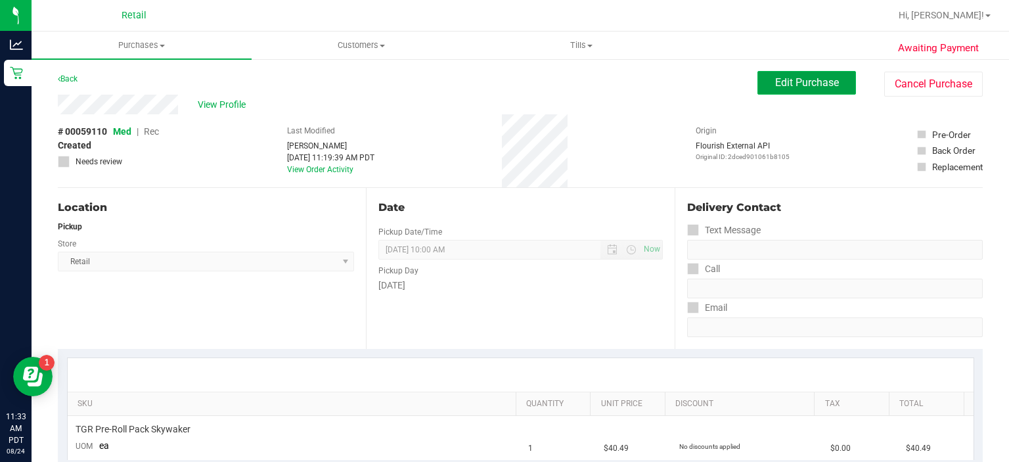
click at [784, 83] on span "Edit Purchase" at bounding box center [807, 82] width 64 height 12
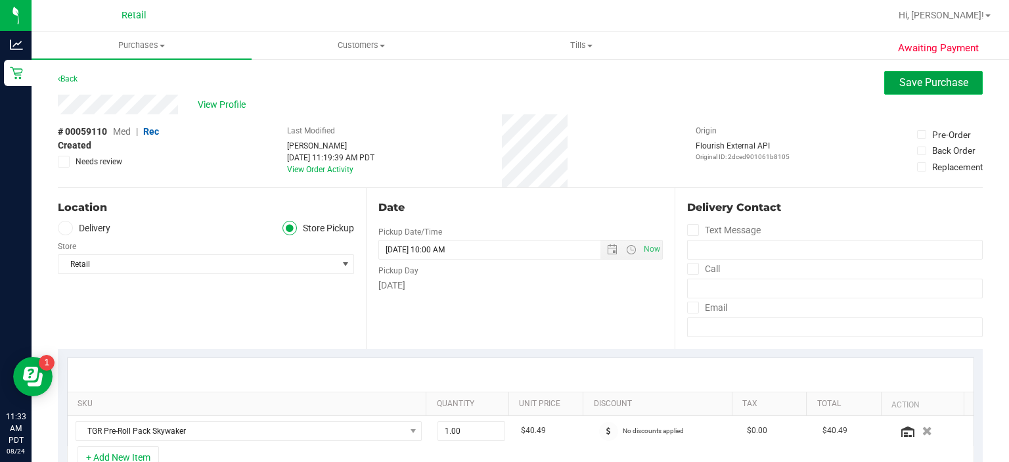
click at [909, 83] on span "Save Purchase" at bounding box center [934, 82] width 69 height 12
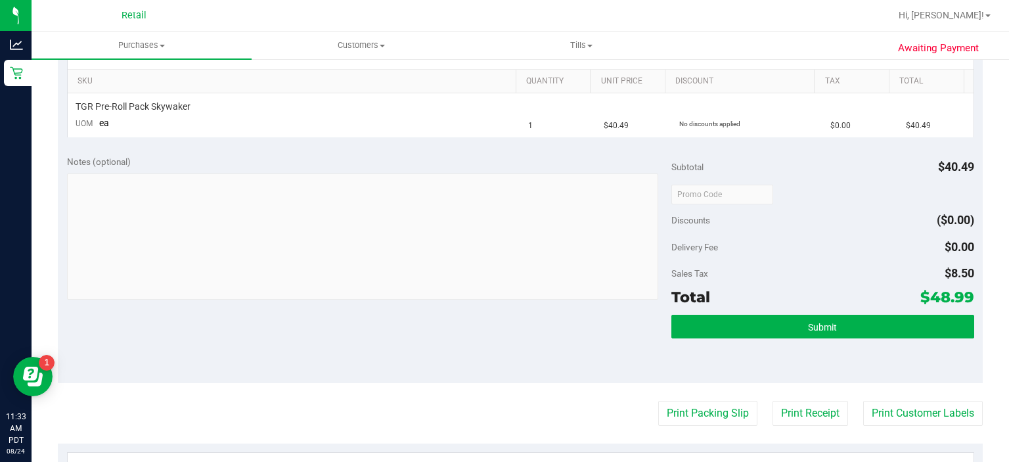
scroll to position [329, 0]
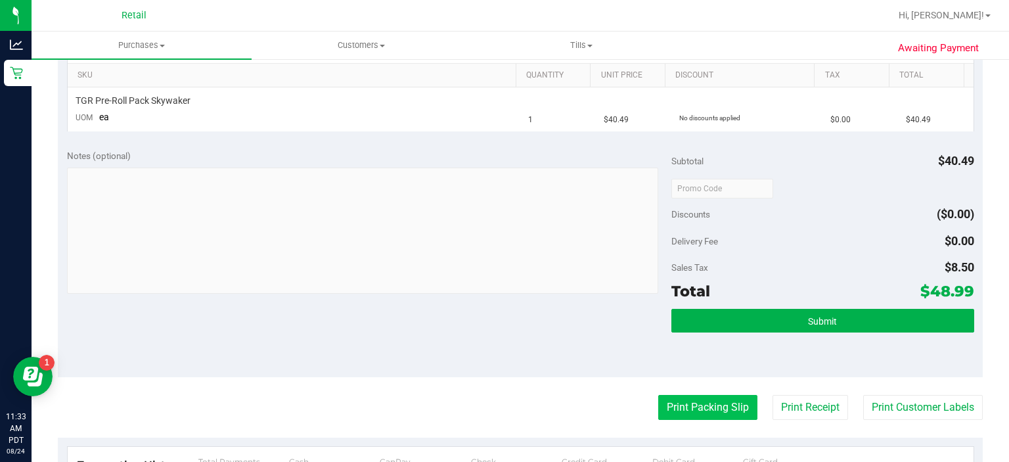
click at [693, 409] on button "Print Packing Slip" at bounding box center [707, 407] width 99 height 25
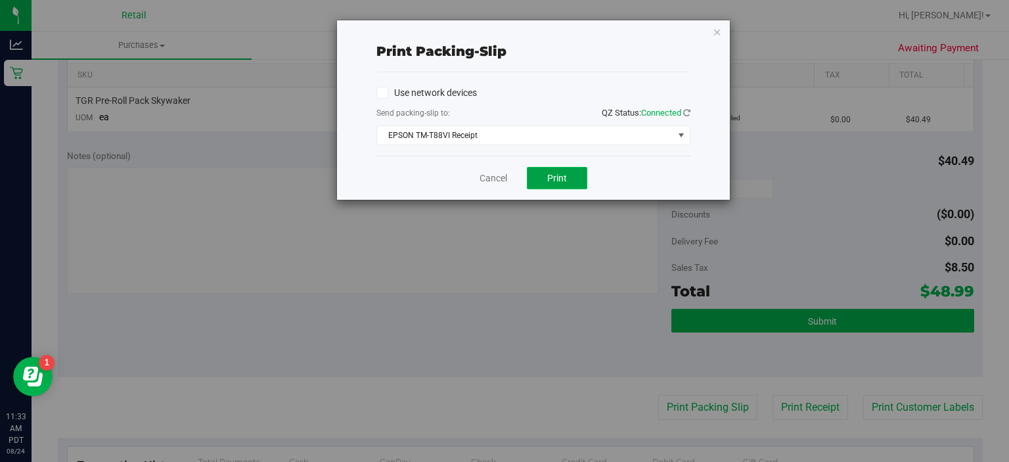
click at [557, 181] on span "Print" at bounding box center [557, 178] width 20 height 11
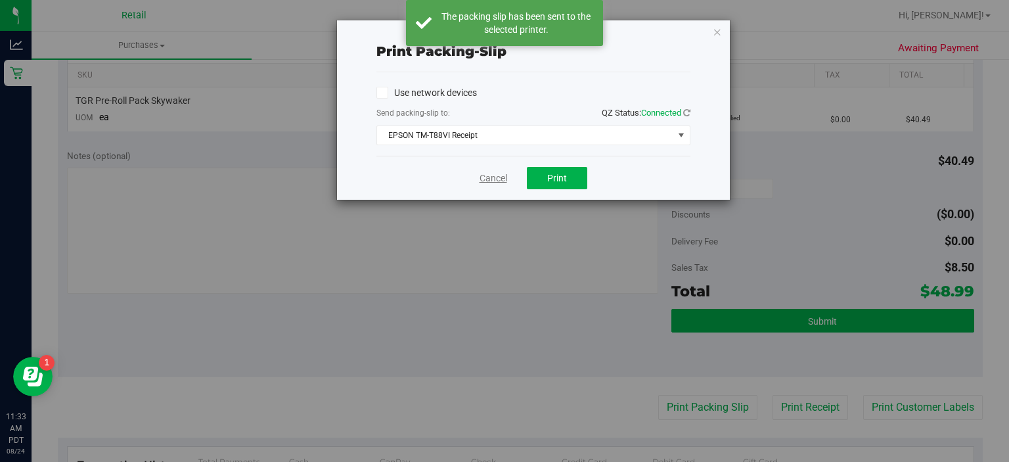
click at [486, 175] on link "Cancel" at bounding box center [494, 179] width 28 height 14
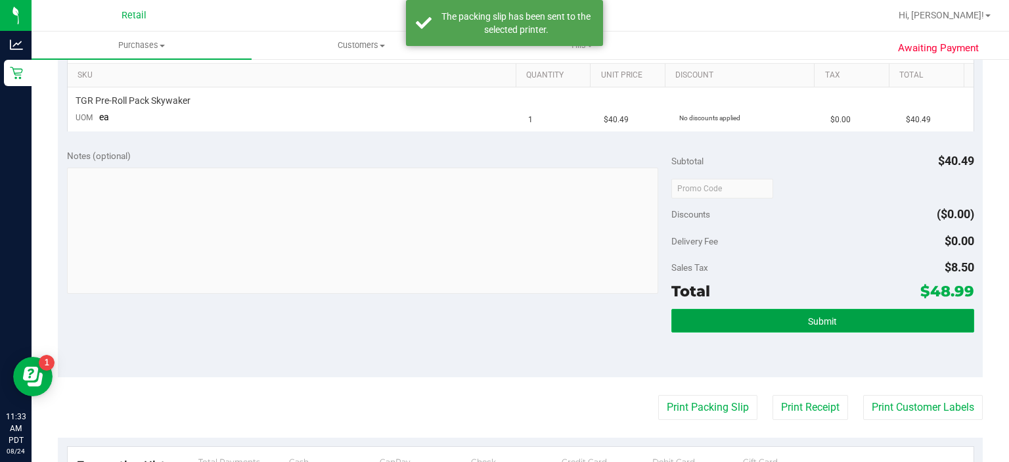
click at [835, 325] on button "Submit" at bounding box center [823, 321] width 302 height 24
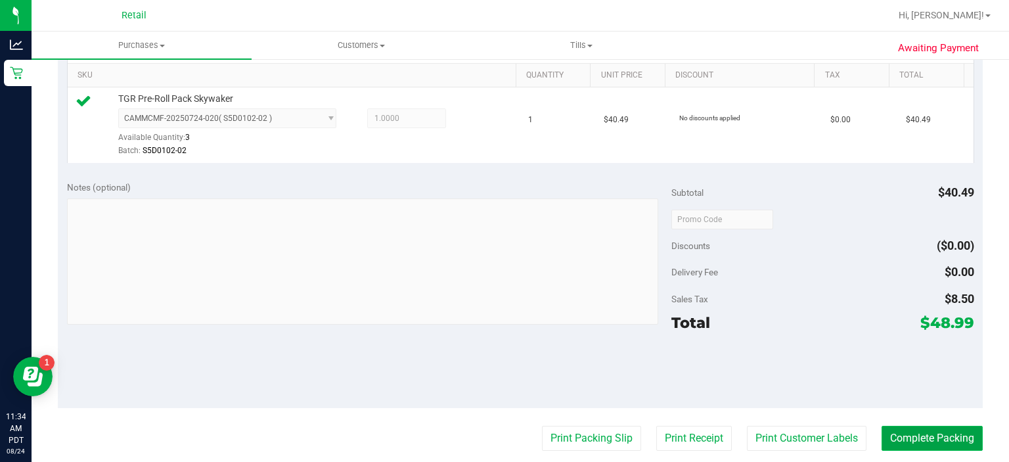
click at [928, 435] on button "Complete Packing" at bounding box center [932, 438] width 101 height 25
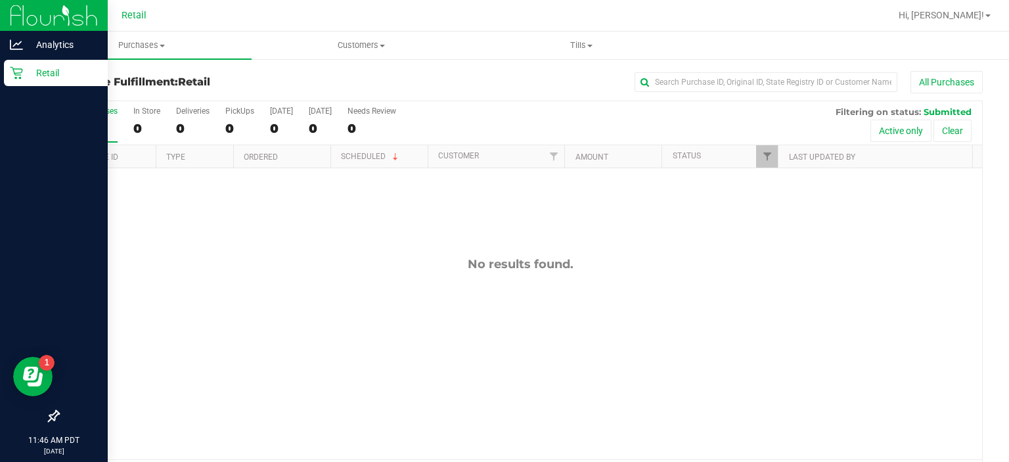
click at [8, 83] on div "Retail" at bounding box center [56, 73] width 104 height 26
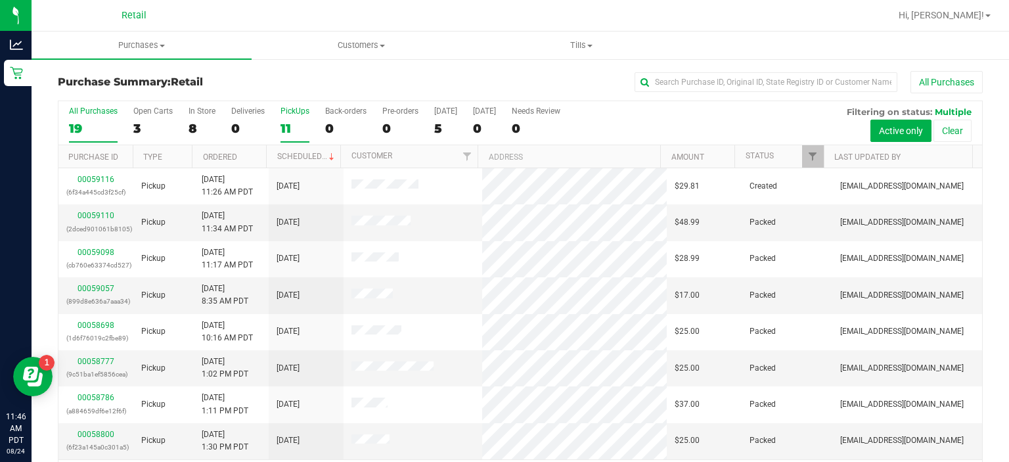
click at [294, 111] on div "PickUps" at bounding box center [295, 110] width 29 height 9
click at [0, 0] on input "PickUps 11" at bounding box center [0, 0] width 0 height 0
click at [101, 290] on link "00059116" at bounding box center [96, 288] width 37 height 9
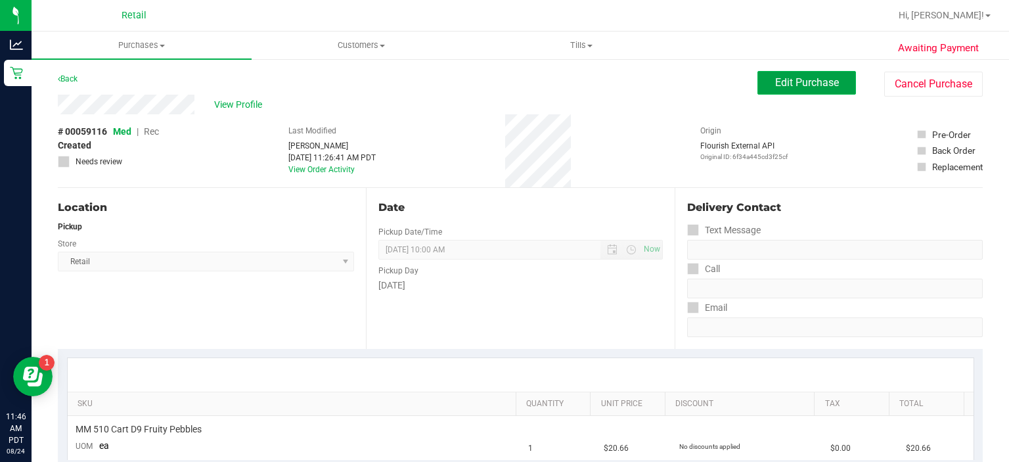
click at [785, 87] on span "Edit Purchase" at bounding box center [807, 82] width 64 height 12
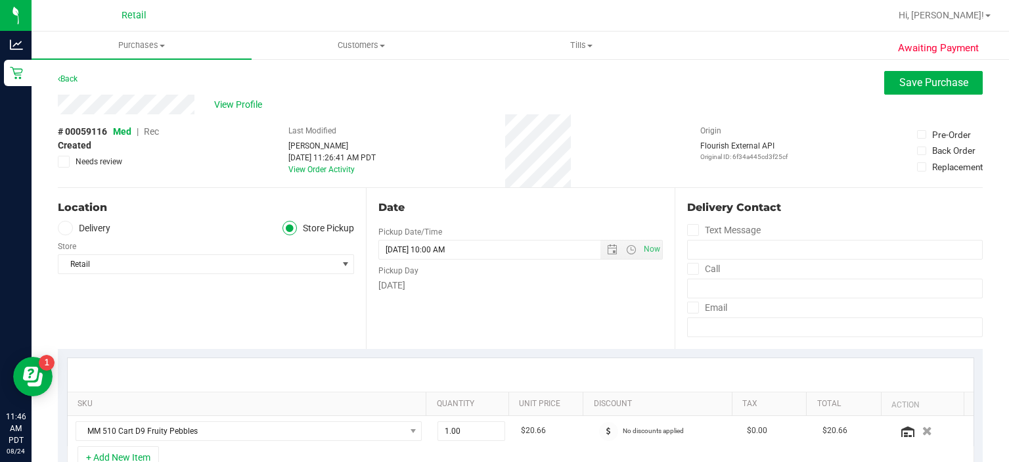
click at [152, 131] on span "Rec" at bounding box center [151, 131] width 15 height 11
click at [909, 85] on span "Save Purchase" at bounding box center [934, 82] width 69 height 12
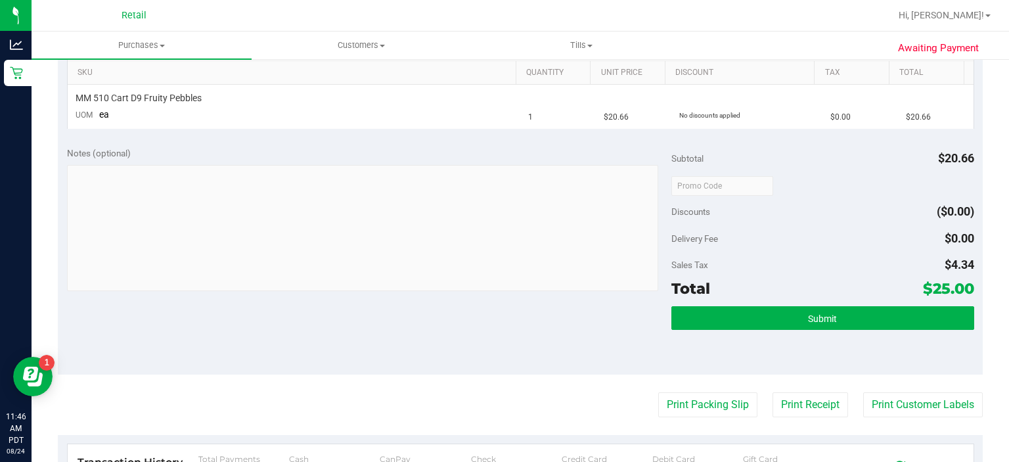
scroll to position [339, 0]
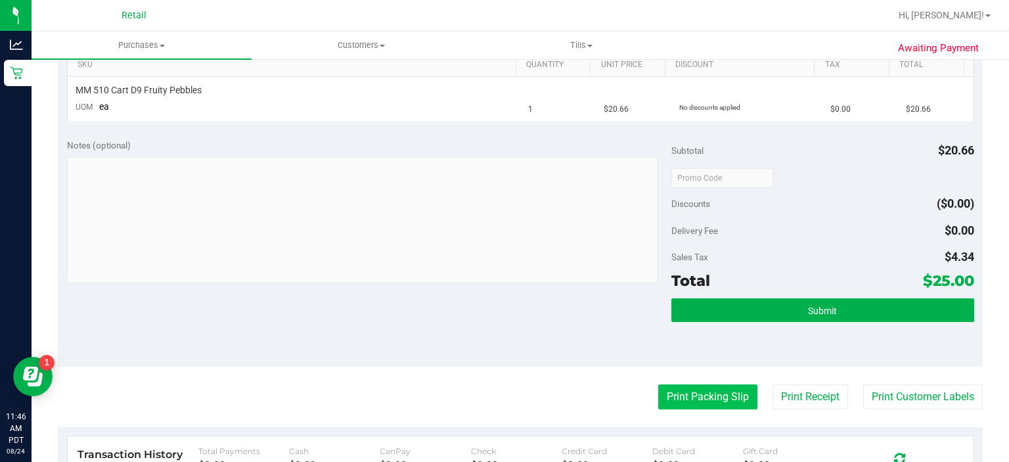
click at [696, 393] on button "Print Packing Slip" at bounding box center [707, 396] width 99 height 25
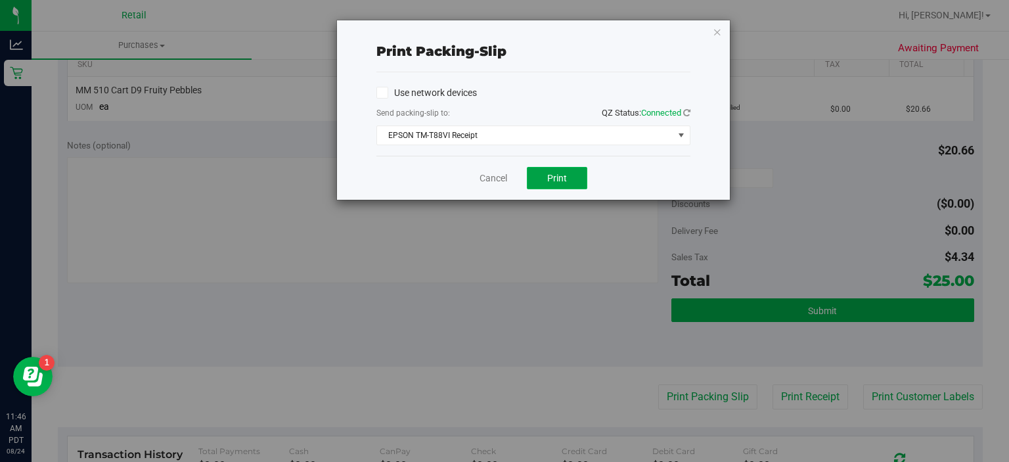
click at [565, 178] on span "Print" at bounding box center [557, 178] width 20 height 11
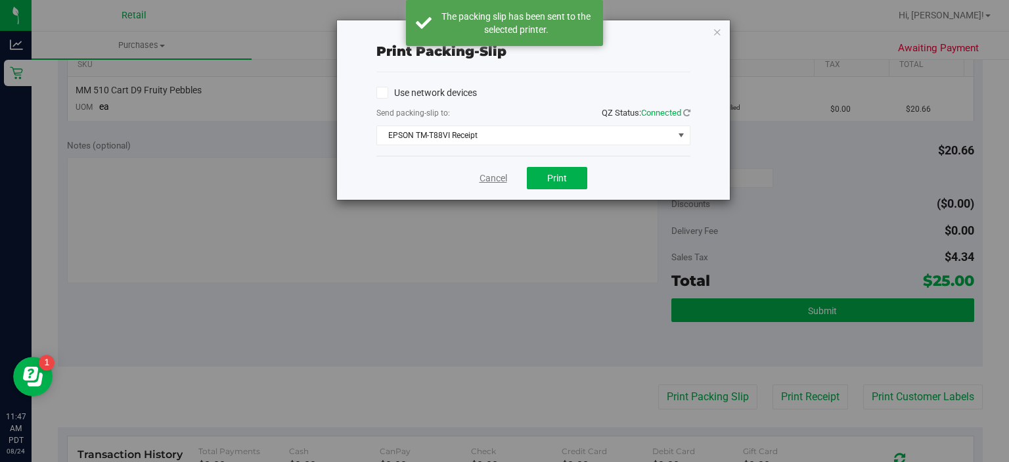
click at [486, 180] on link "Cancel" at bounding box center [494, 179] width 28 height 14
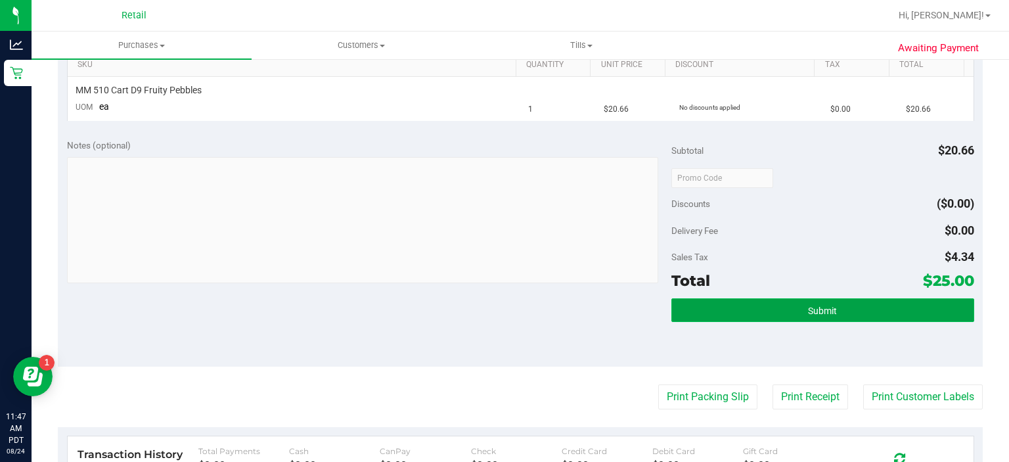
click at [823, 318] on button "Submit" at bounding box center [823, 310] width 302 height 24
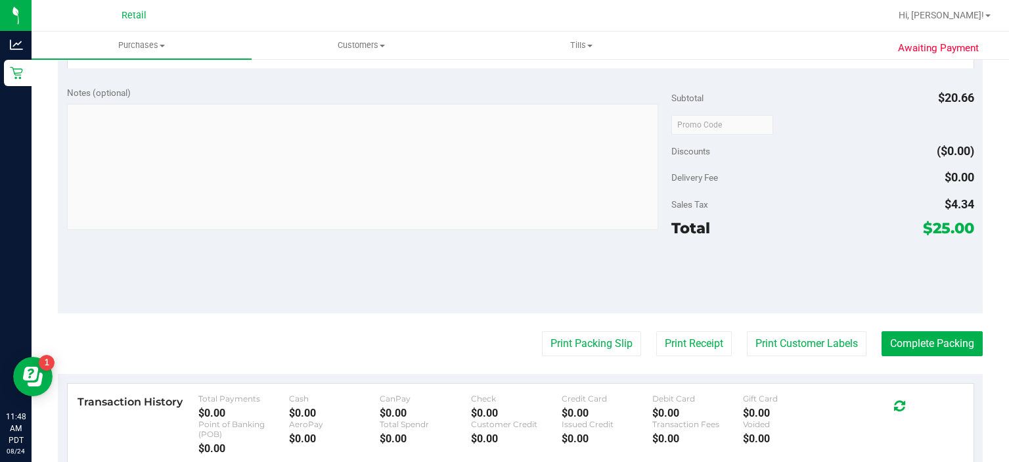
scroll to position [430, 0]
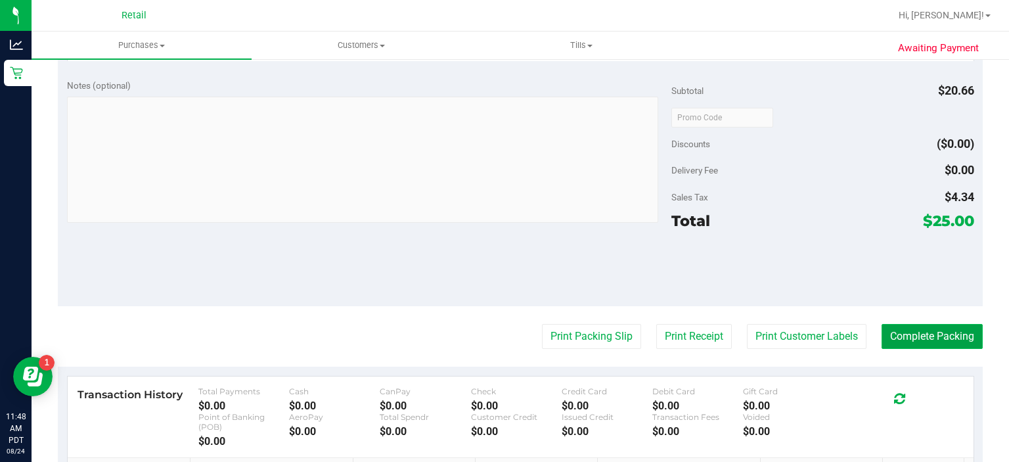
click at [936, 338] on button "Complete Packing" at bounding box center [932, 336] width 101 height 25
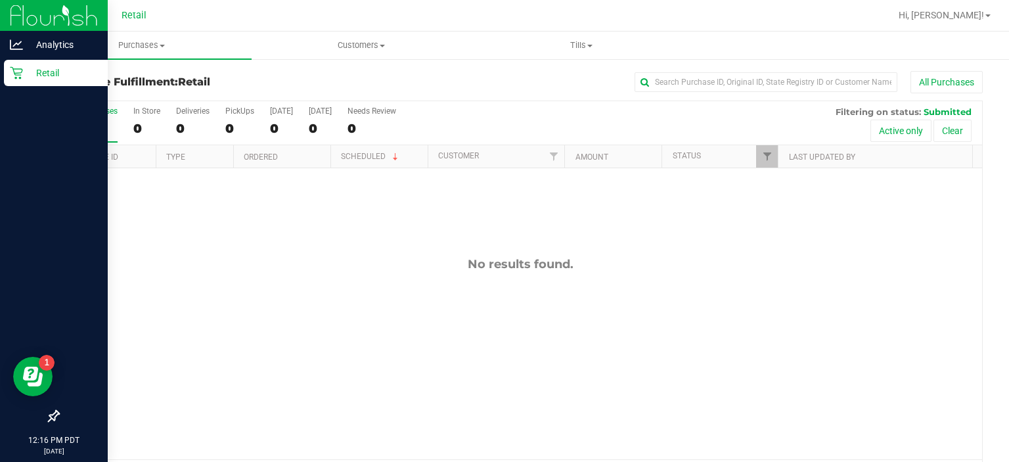
click at [25, 77] on p "Retail" at bounding box center [62, 73] width 79 height 16
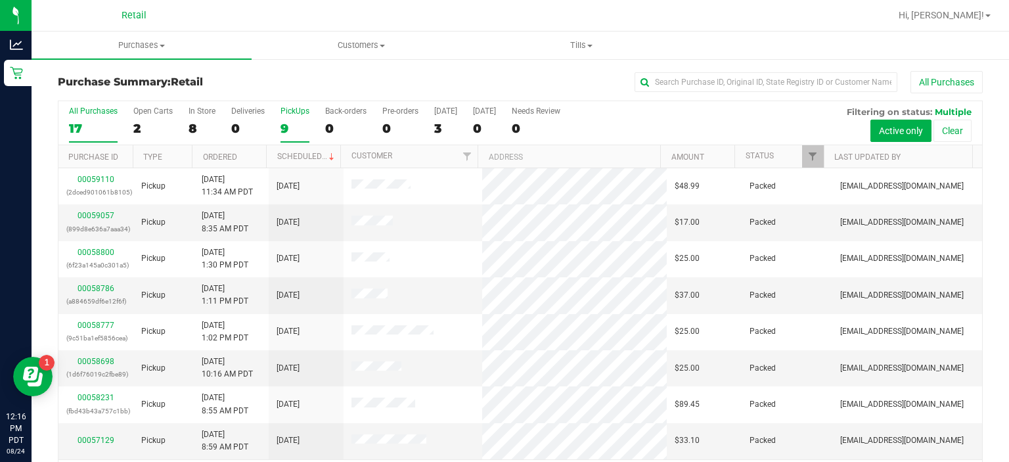
click at [300, 106] on div "PickUps" at bounding box center [295, 110] width 29 height 9
click at [0, 0] on input "PickUps 9" at bounding box center [0, 0] width 0 height 0
click at [300, 106] on div "PickUps" at bounding box center [295, 110] width 29 height 9
click at [0, 0] on input "PickUps 9" at bounding box center [0, 0] width 0 height 0
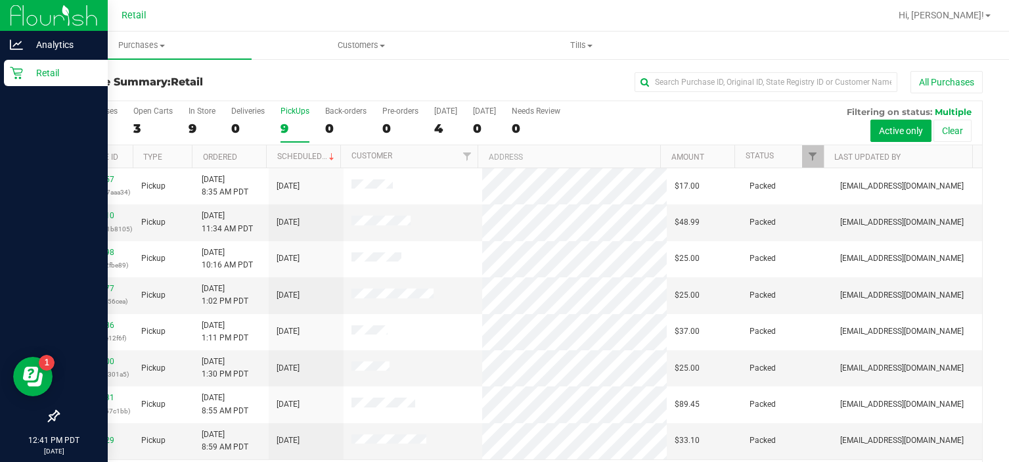
click at [13, 79] on icon at bounding box center [16, 72] width 13 height 13
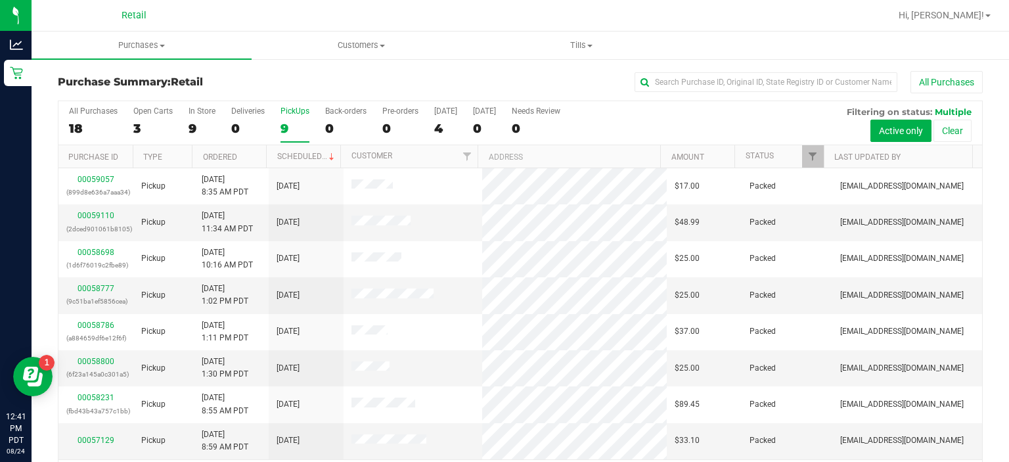
click at [298, 110] on div "PickUps" at bounding box center [295, 110] width 29 height 9
click at [0, 0] on input "PickUps 9" at bounding box center [0, 0] width 0 height 0
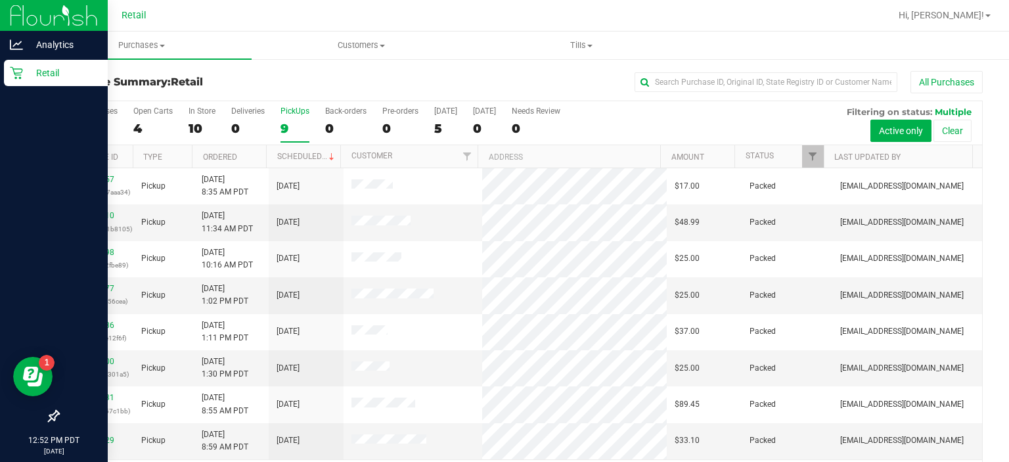
click at [17, 78] on icon at bounding box center [16, 72] width 13 height 13
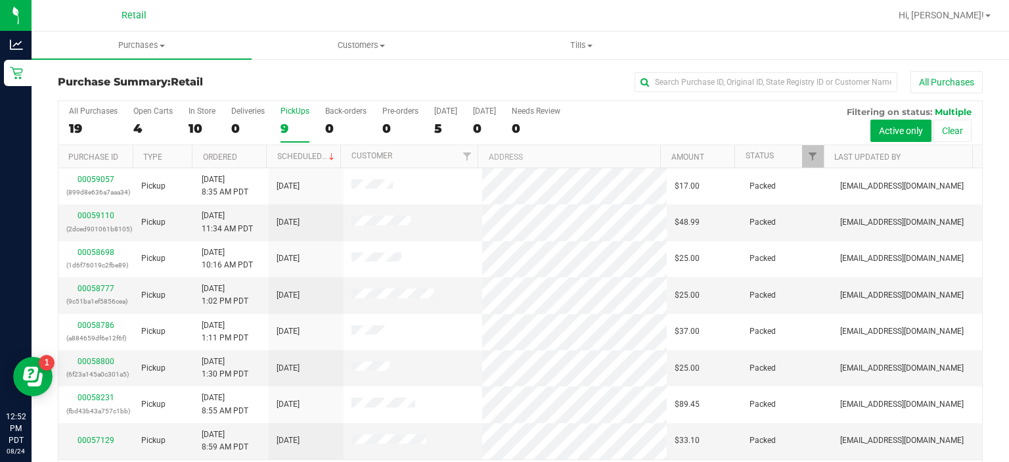
click at [304, 113] on div "PickUps" at bounding box center [295, 110] width 29 height 9
click at [0, 0] on input "PickUps 9" at bounding box center [0, 0] width 0 height 0
click at [288, 111] on div "PickUps" at bounding box center [295, 110] width 29 height 9
click at [0, 0] on input "PickUps 9" at bounding box center [0, 0] width 0 height 0
